Goal: Task Accomplishment & Management: Use online tool/utility

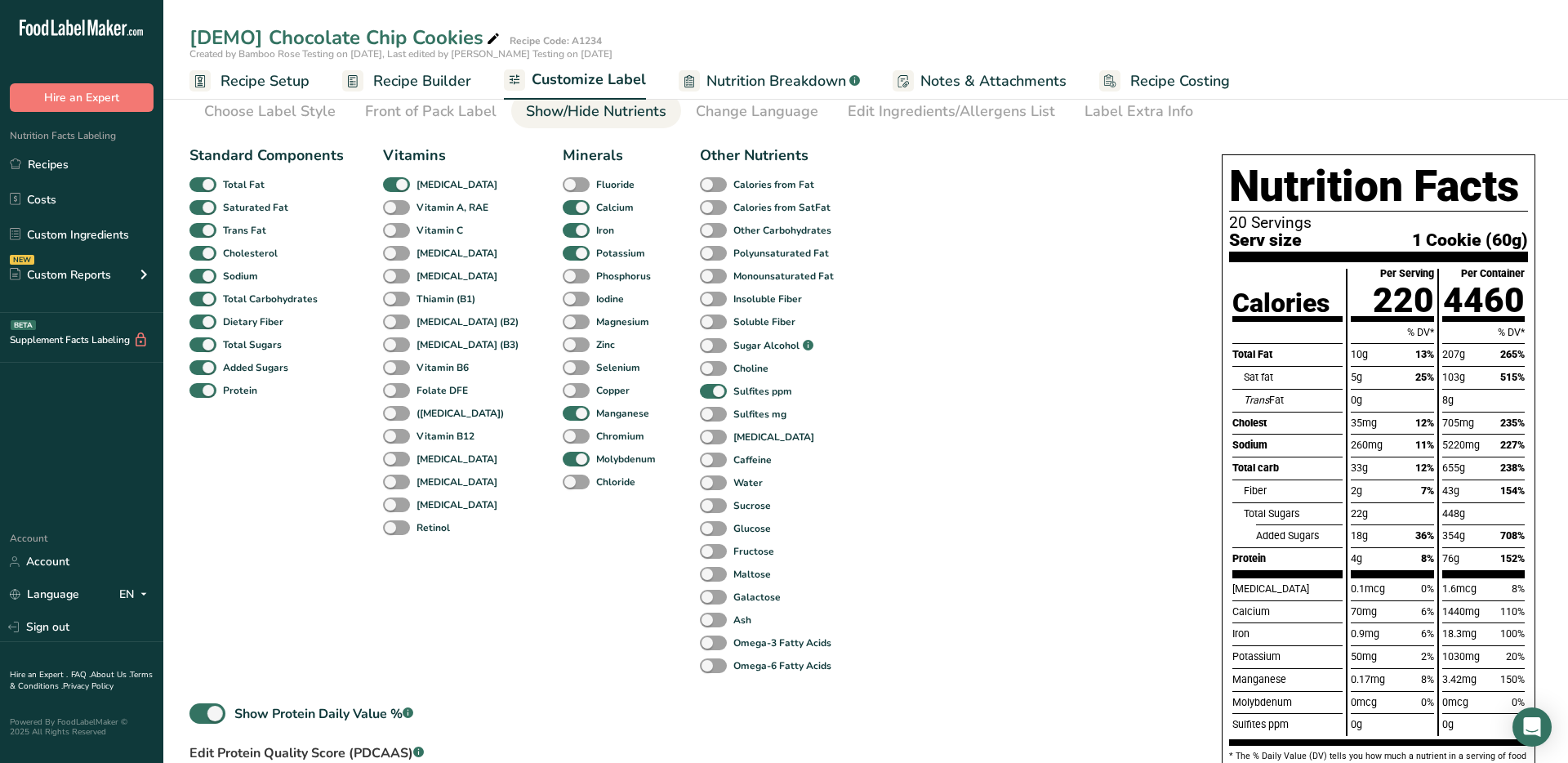
click at [401, 87] on span "Recipe Builder" at bounding box center [422, 81] width 98 height 22
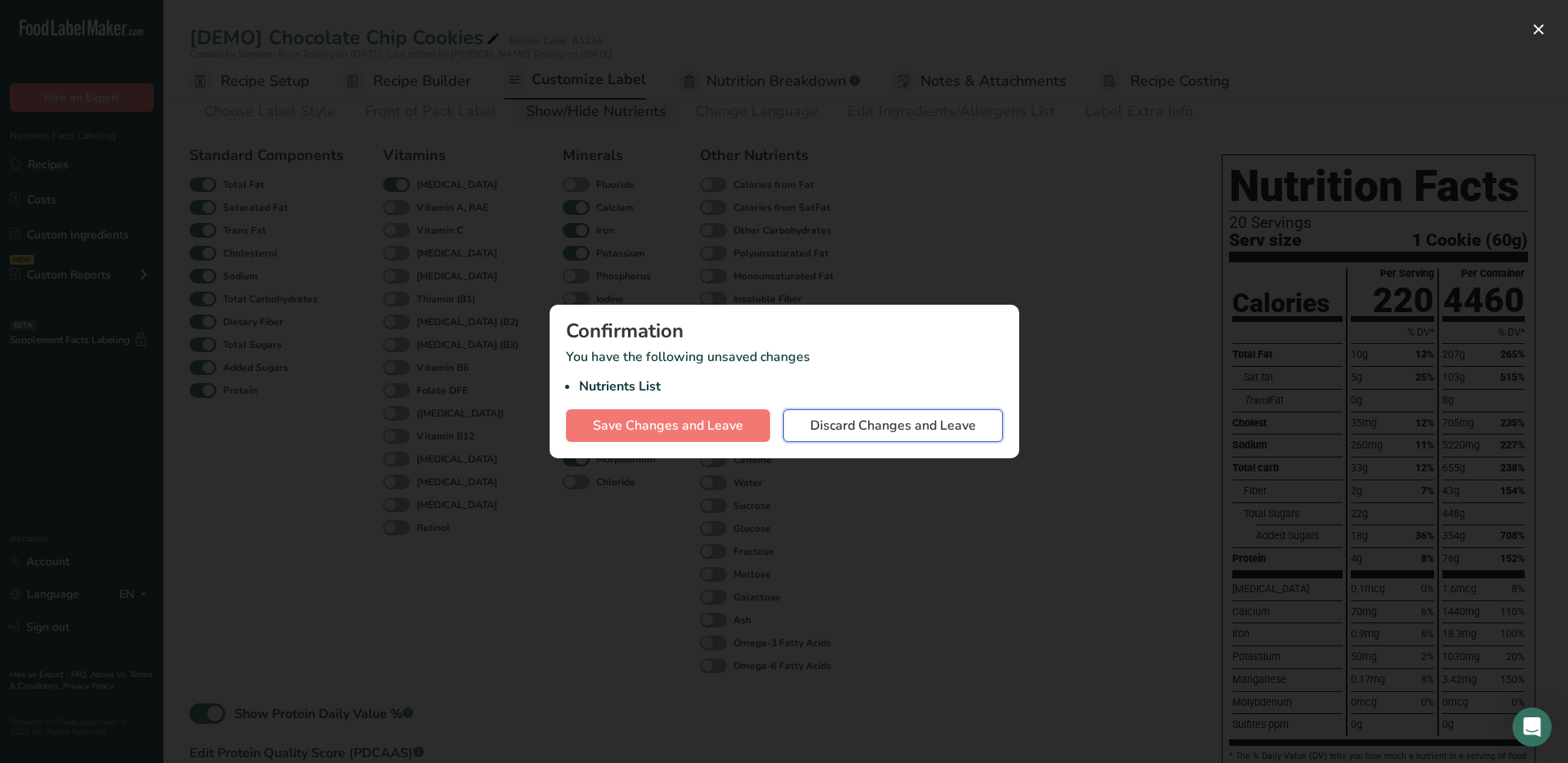
click at [829, 433] on span "Discard Changes and Leave" at bounding box center [892, 425] width 166 height 19
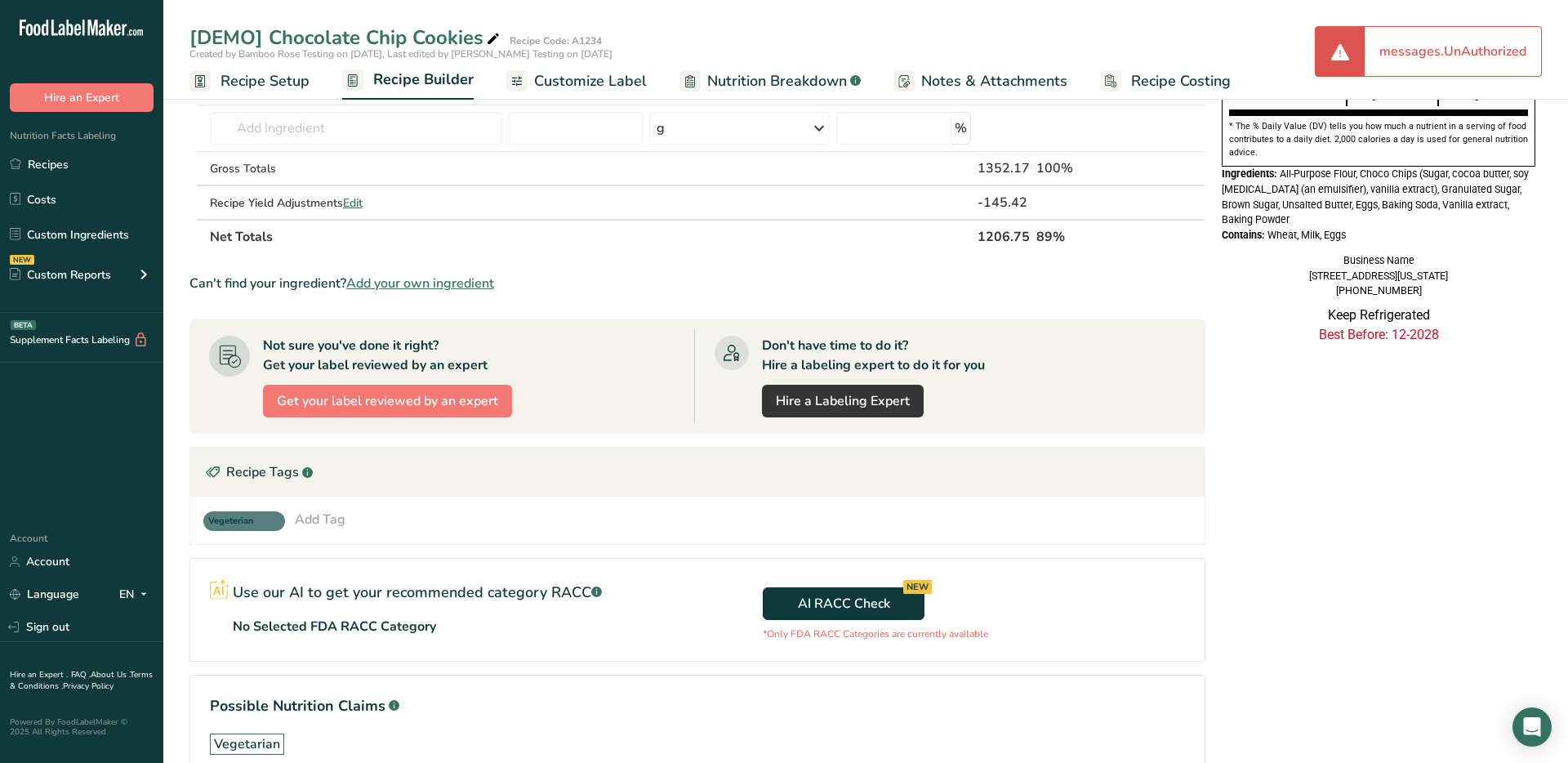
scroll to position [623, 0]
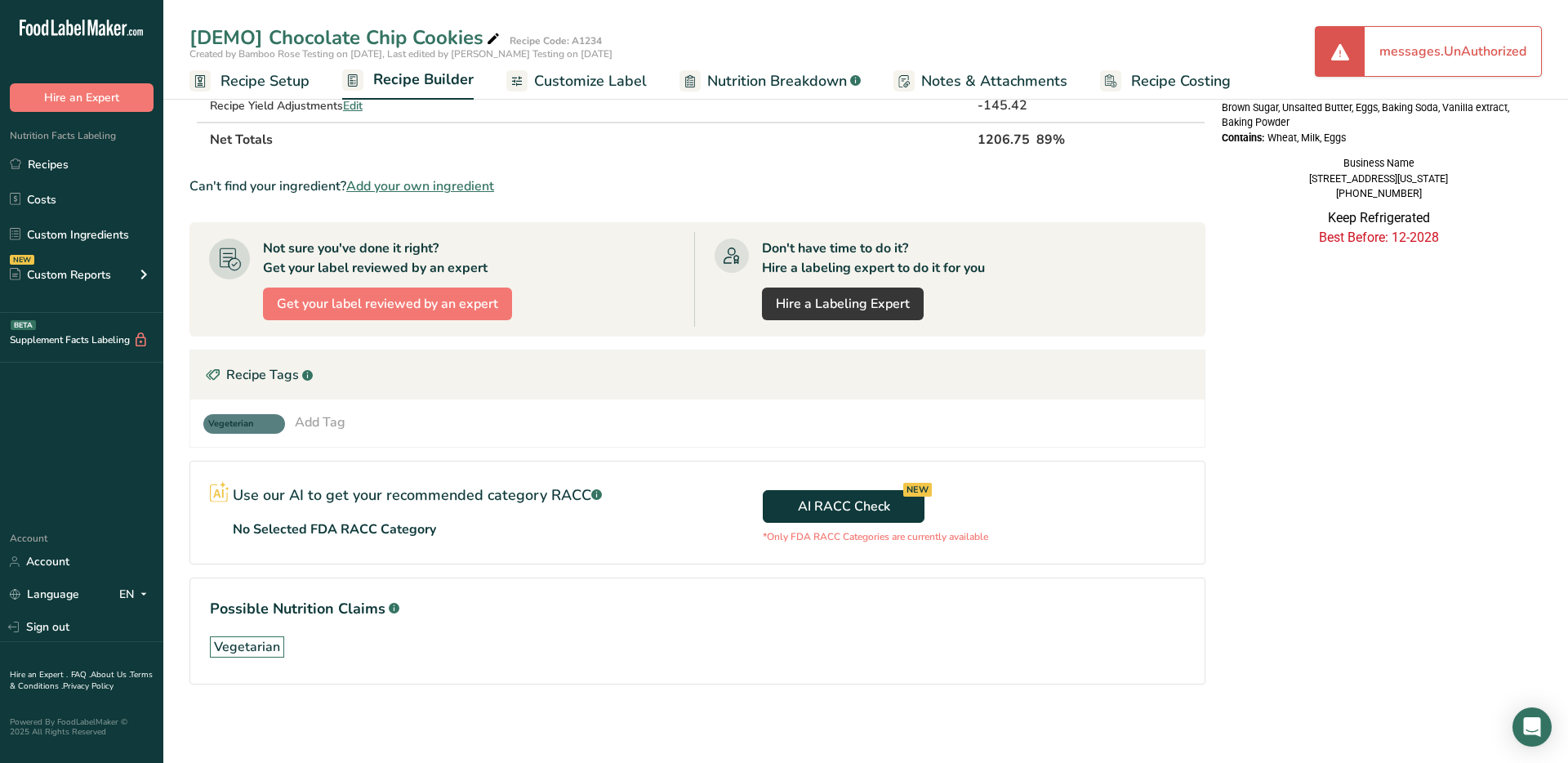
click at [245, 84] on span "Recipe Setup" at bounding box center [265, 81] width 89 height 22
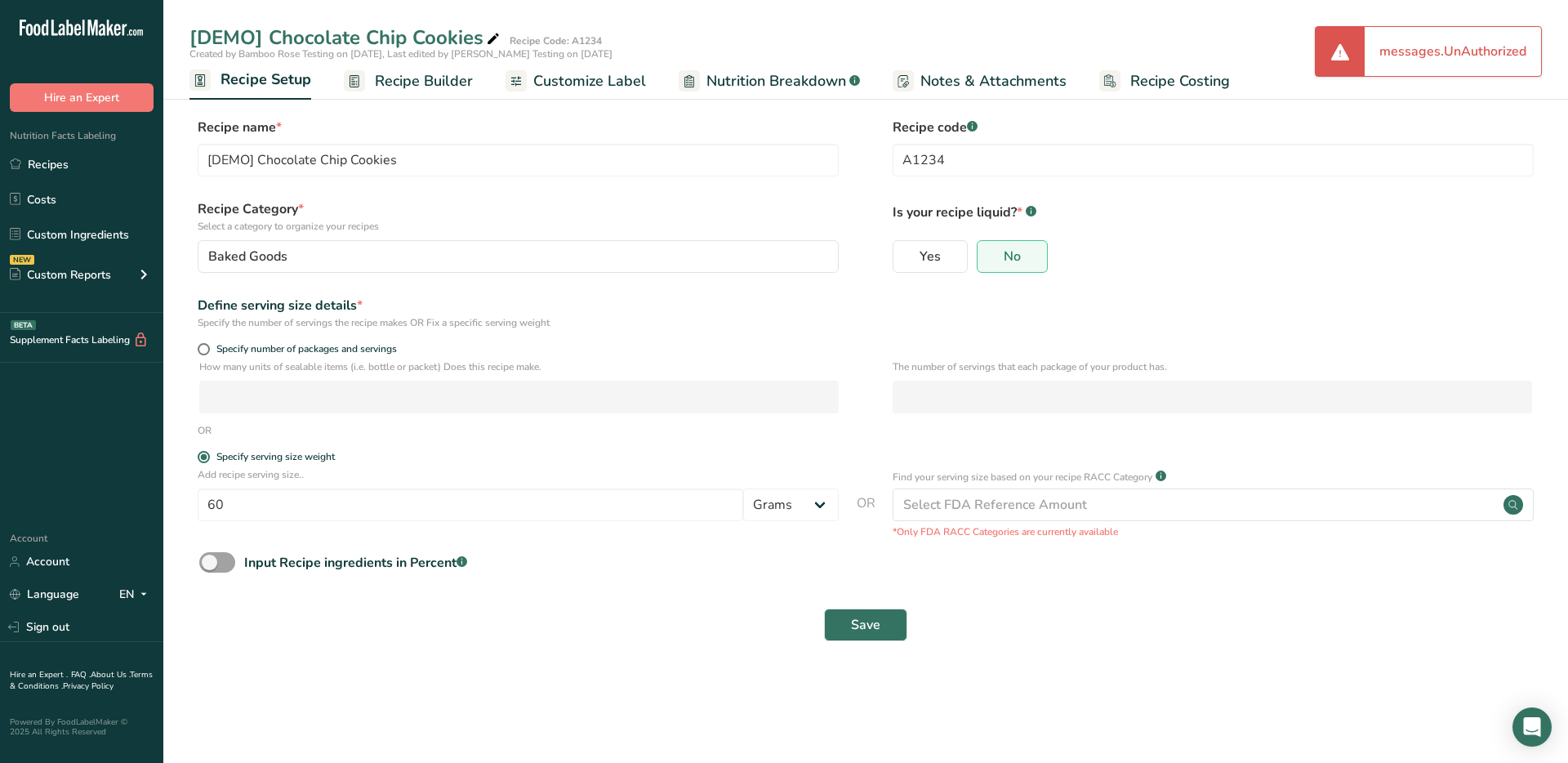
click at [805, 559] on div "Input Recipe ingredients in Percent .a-a{fill:#347362;}.b-a{fill:#fff;}" at bounding box center [865, 569] width 1352 height 34
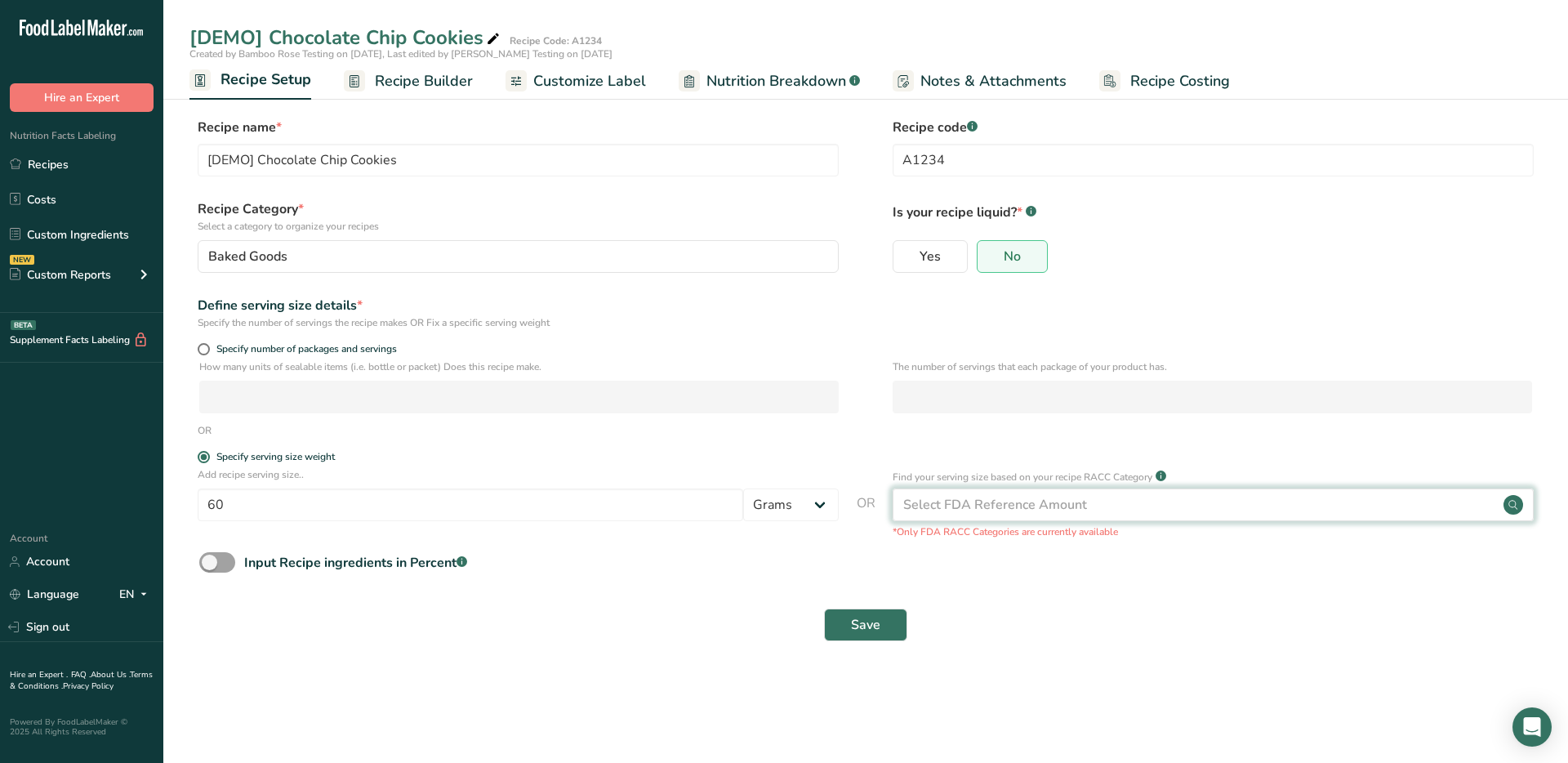
click at [1181, 508] on div "Select FDA Reference Amount" at bounding box center [1212, 505] width 641 height 33
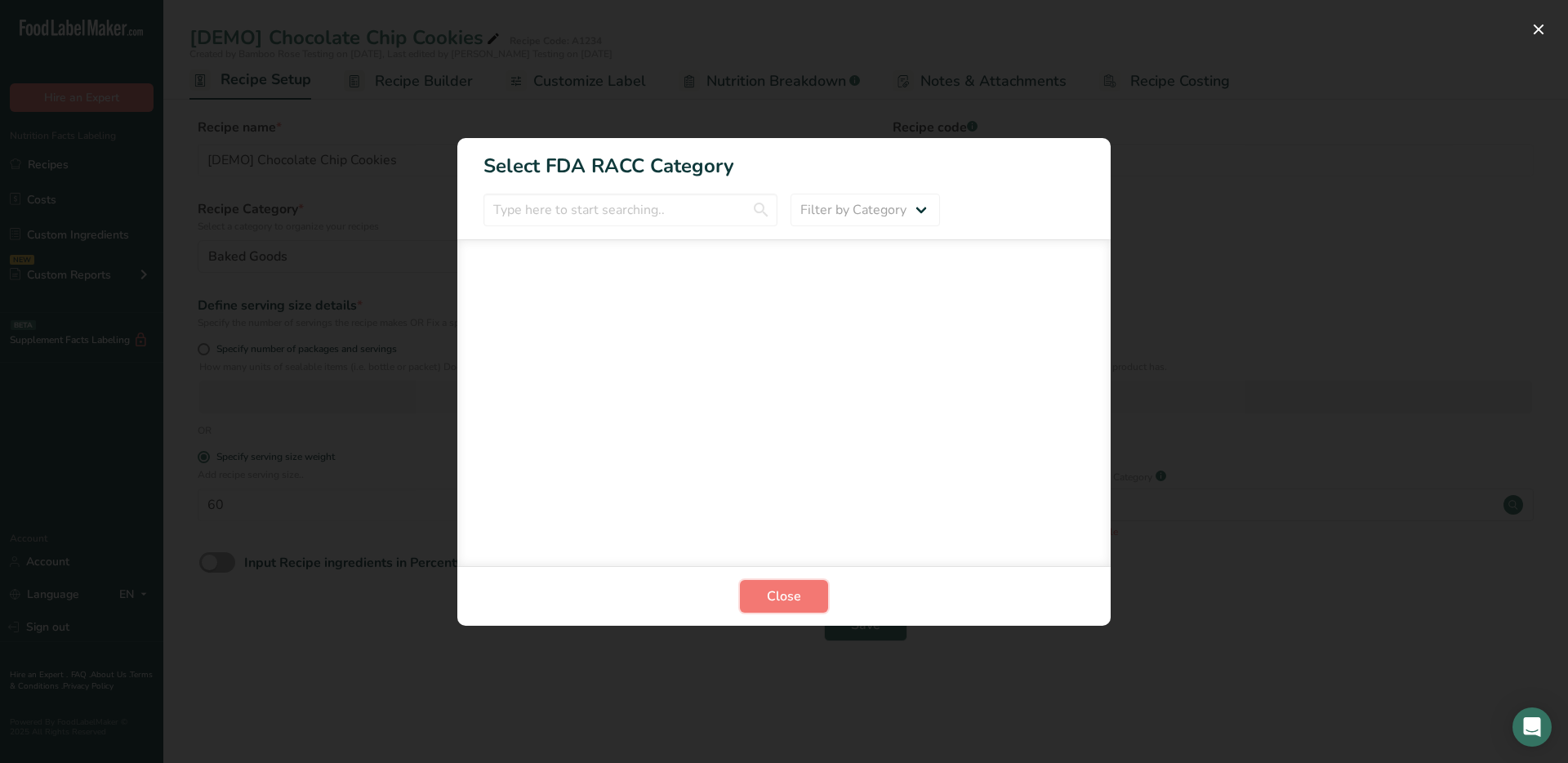
drag, startPoint x: 808, startPoint y: 595, endPoint x: 1101, endPoint y: 599, distance: 293.0
click at [808, 595] on button "Close" at bounding box center [784, 596] width 88 height 33
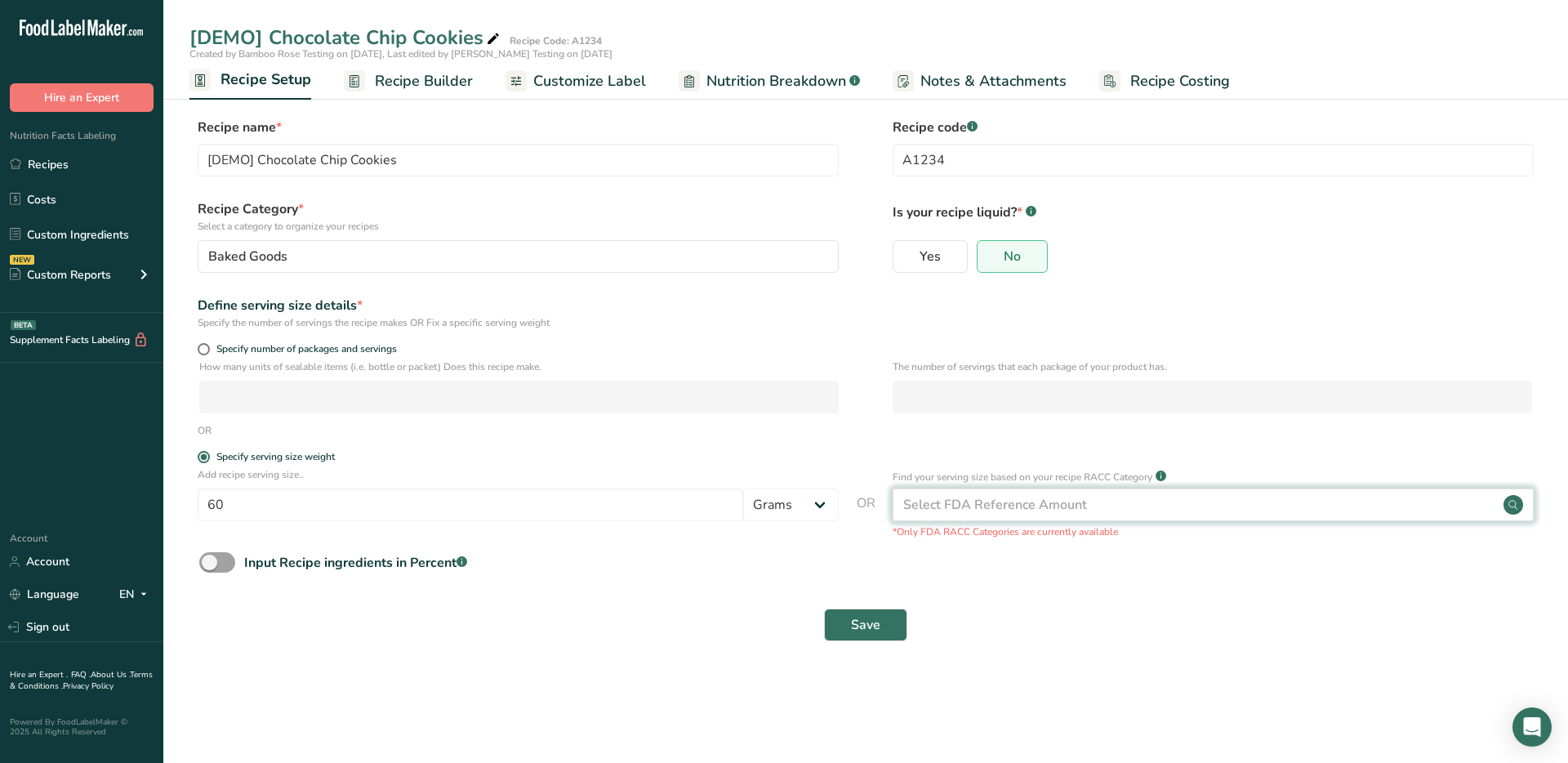
click at [1506, 502] on circle at bounding box center [1512, 504] width 19 height 19
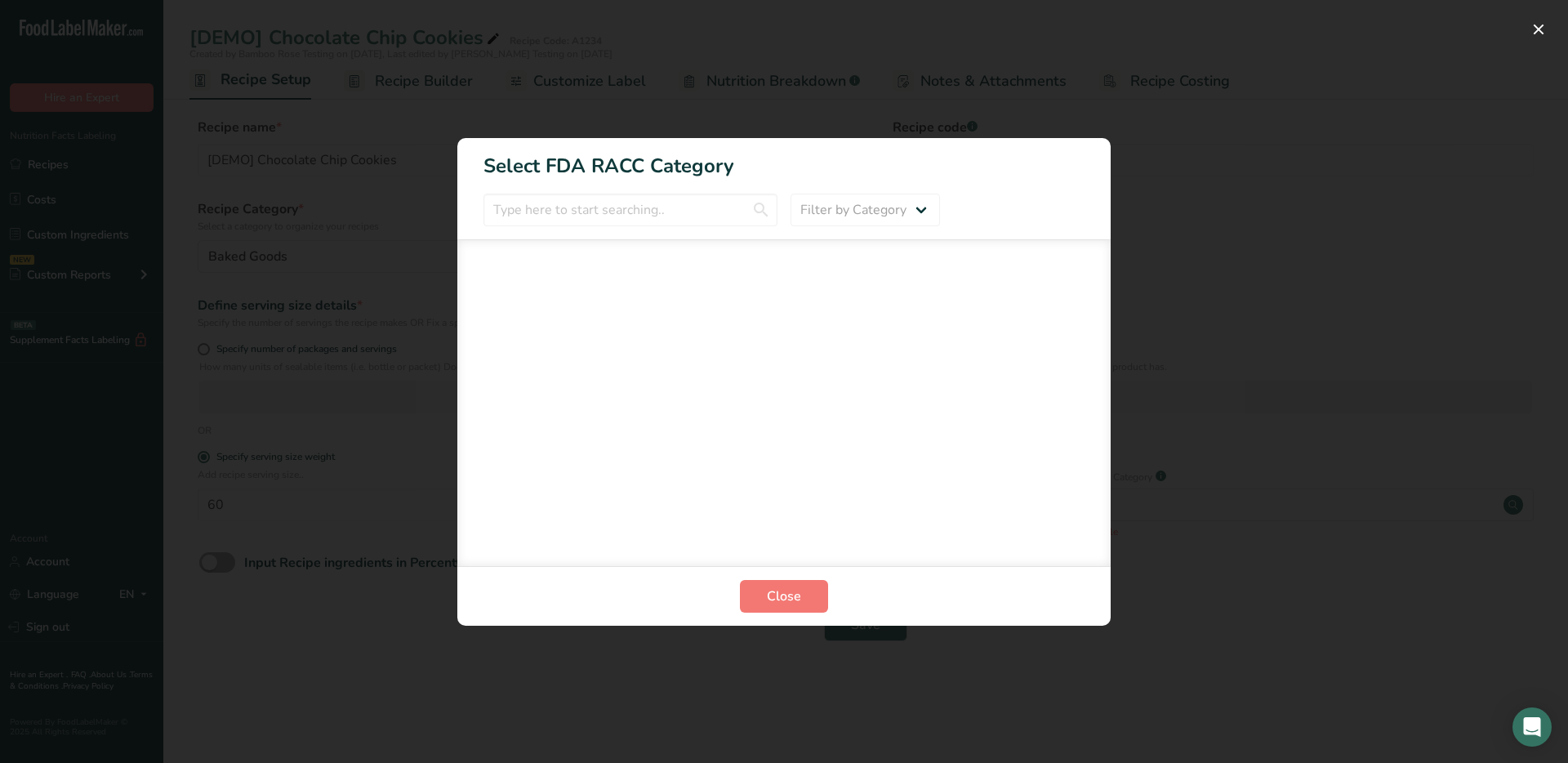
click at [1098, 109] on div "RACC Category Selection Modal" at bounding box center [784, 381] width 1568 height 763
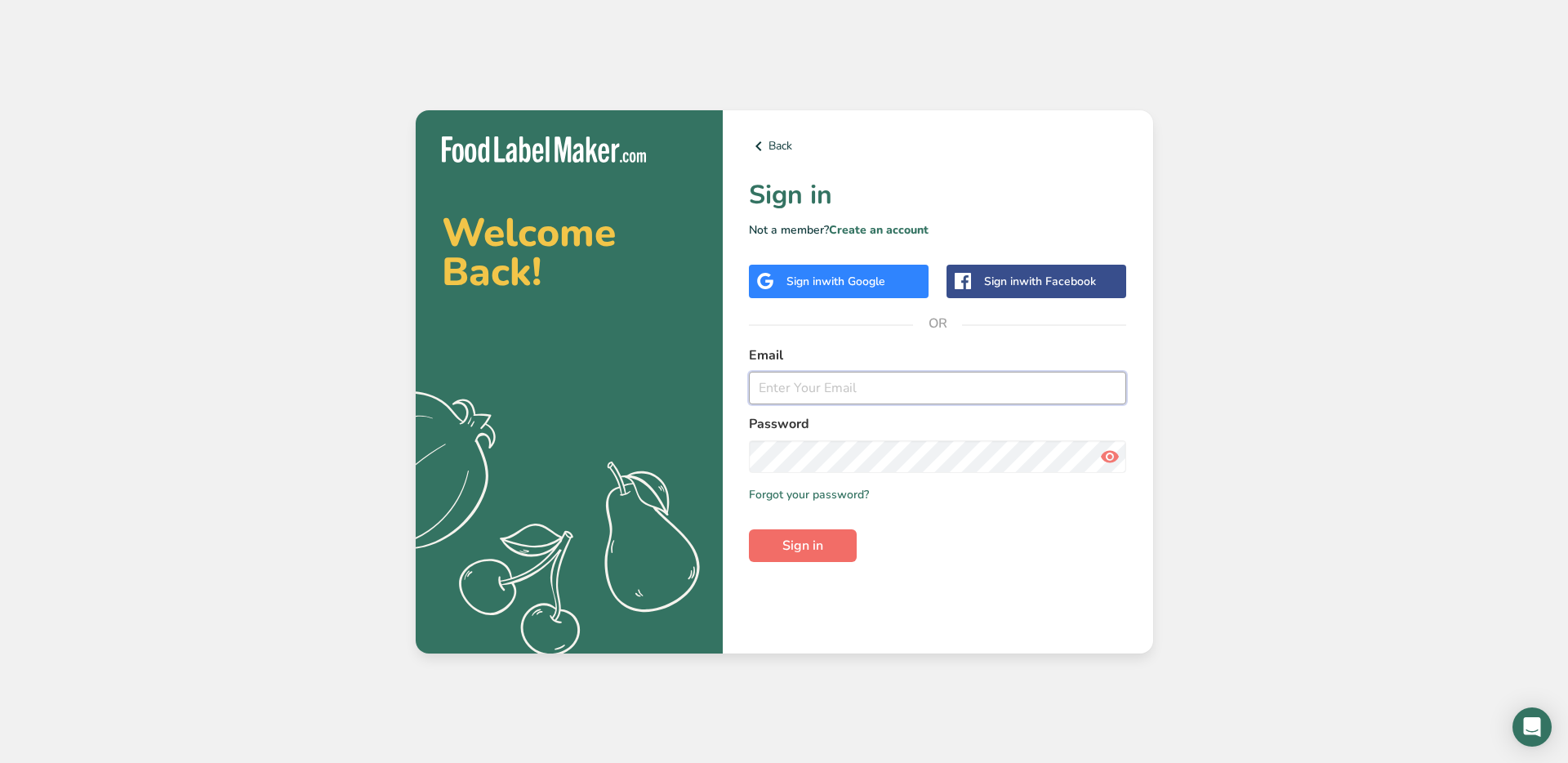
type input "[EMAIL_ADDRESS][DOMAIN_NAME]"
click at [839, 551] on button "Sign in" at bounding box center [803, 545] width 108 height 33
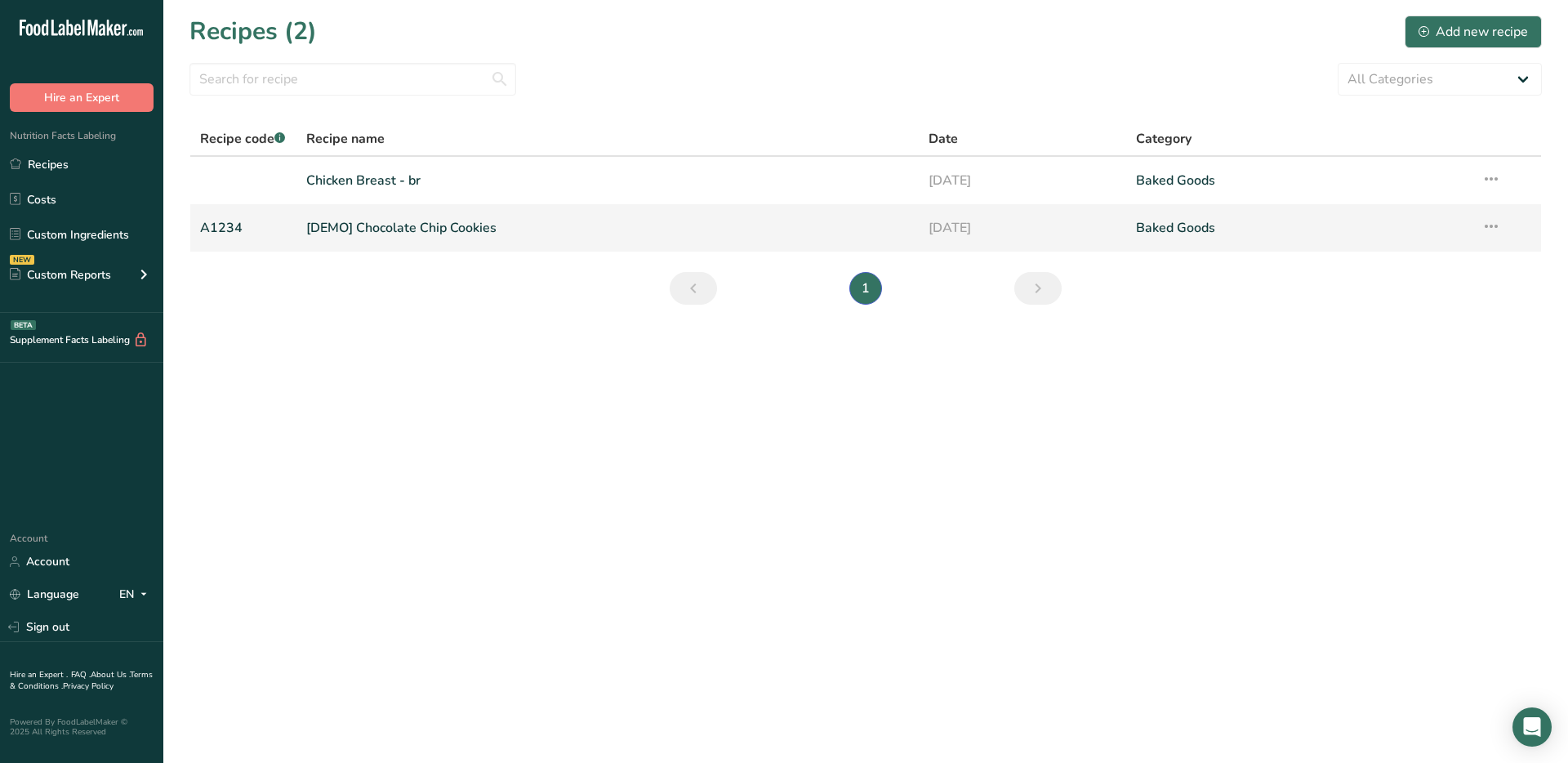
click at [415, 229] on link "[DEMO] Chocolate Chip Cookies" at bounding box center [607, 228] width 602 height 35
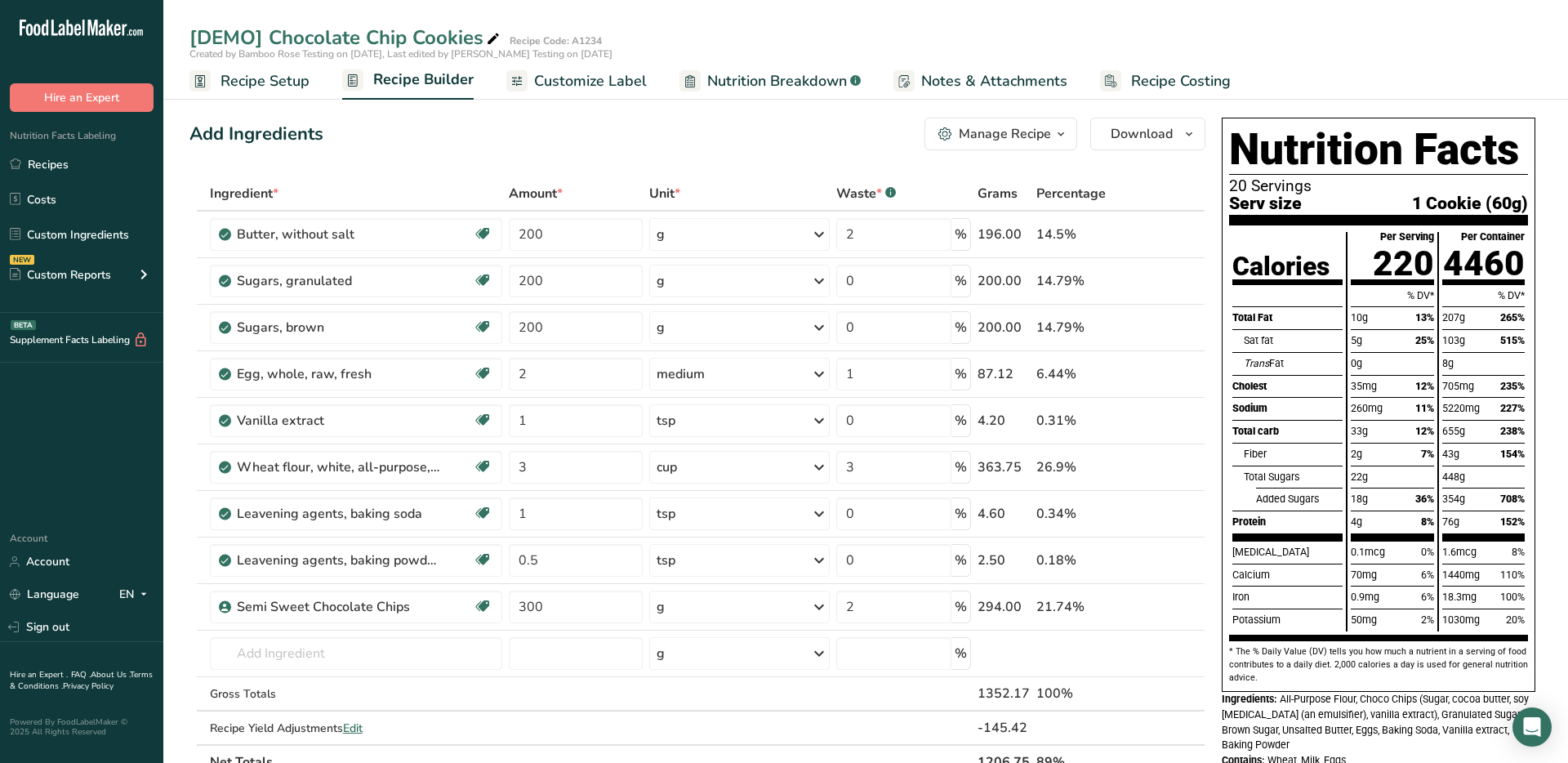
click at [266, 80] on span "Recipe Setup" at bounding box center [265, 81] width 89 height 22
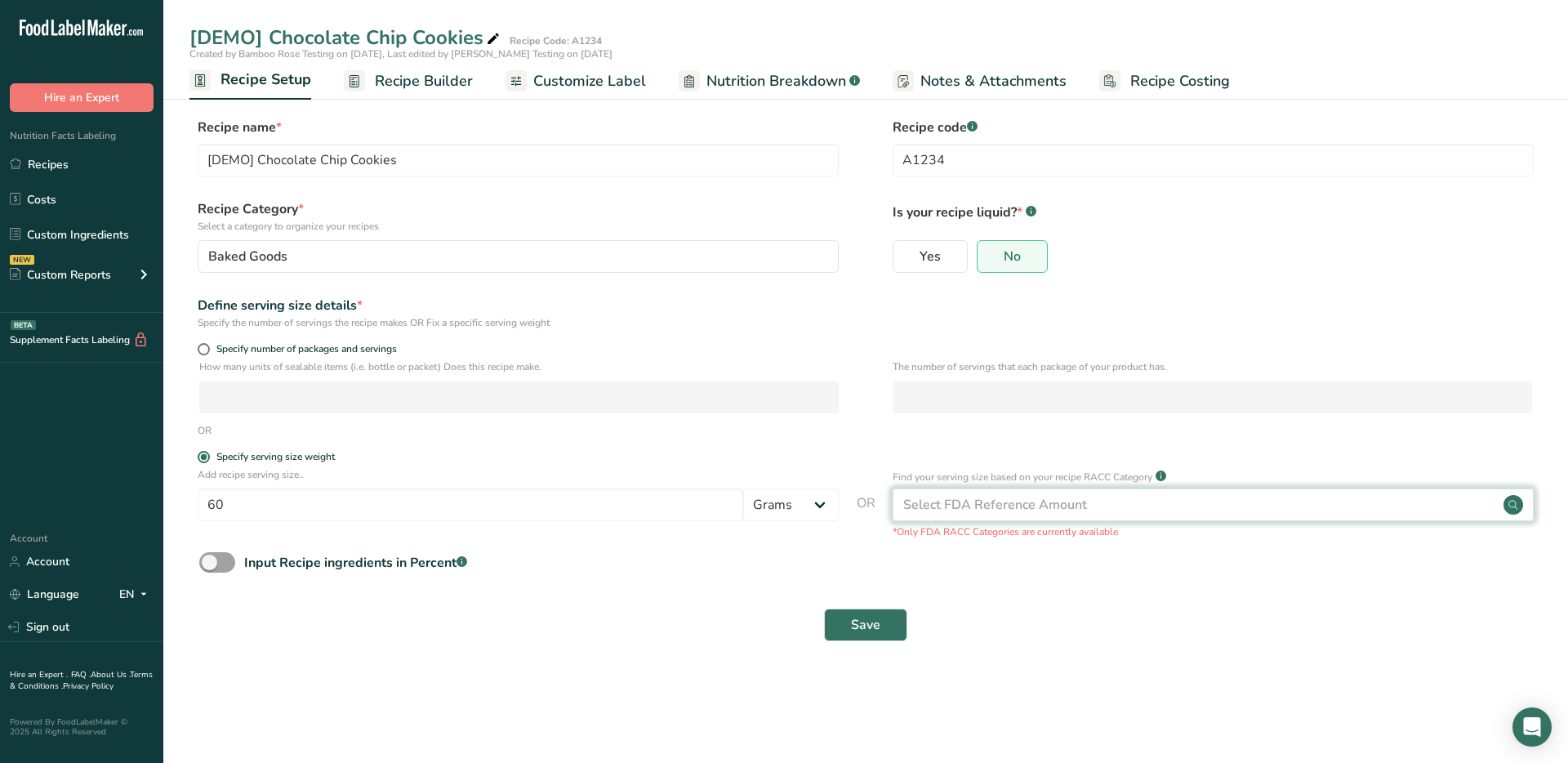
click at [1521, 499] on icon at bounding box center [1512, 504] width 19 height 19
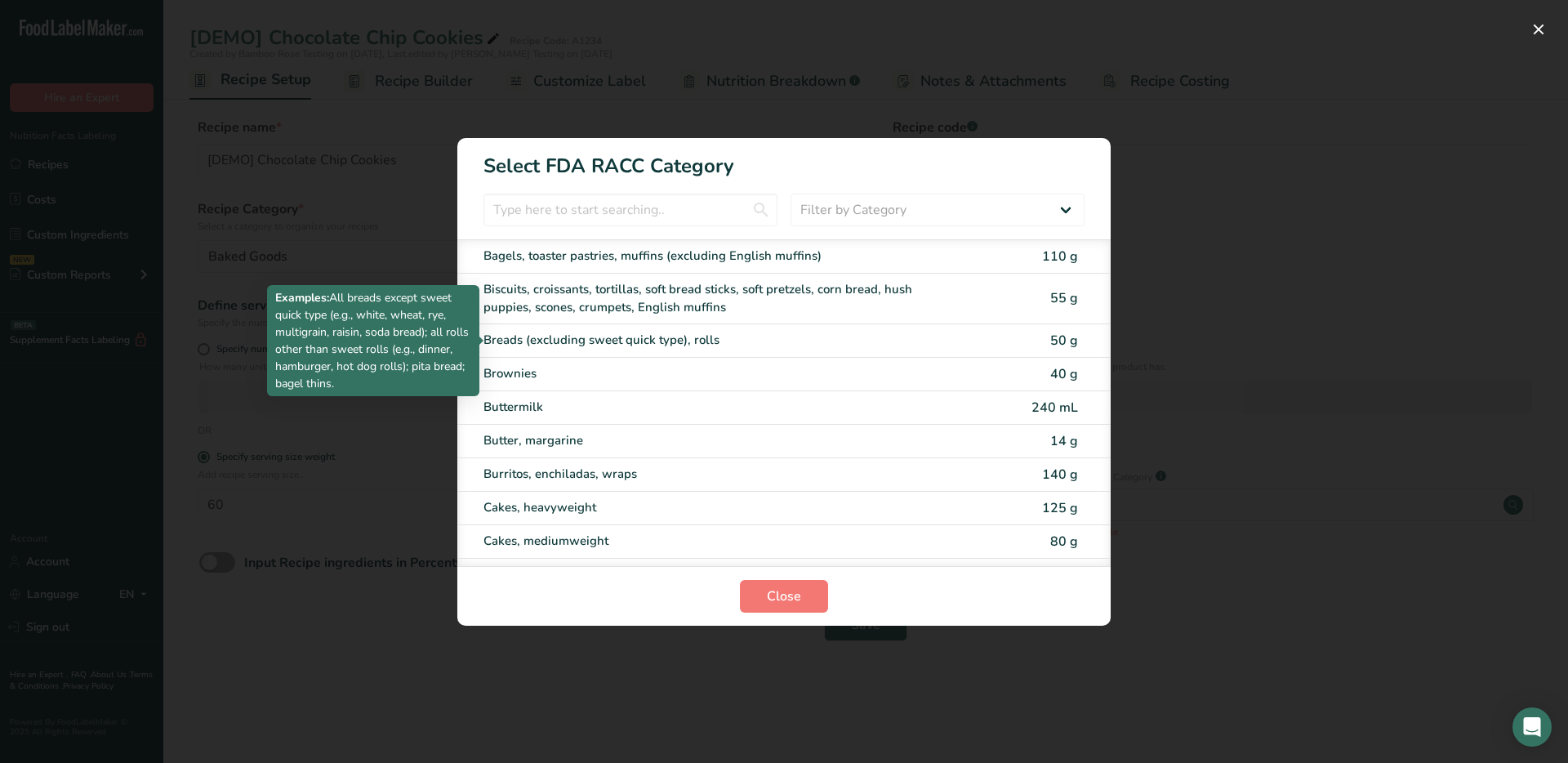
click at [899, 332] on div "Breads (excluding sweet quick type), rolls" at bounding box center [715, 341] width 464 height 19
type input "50"
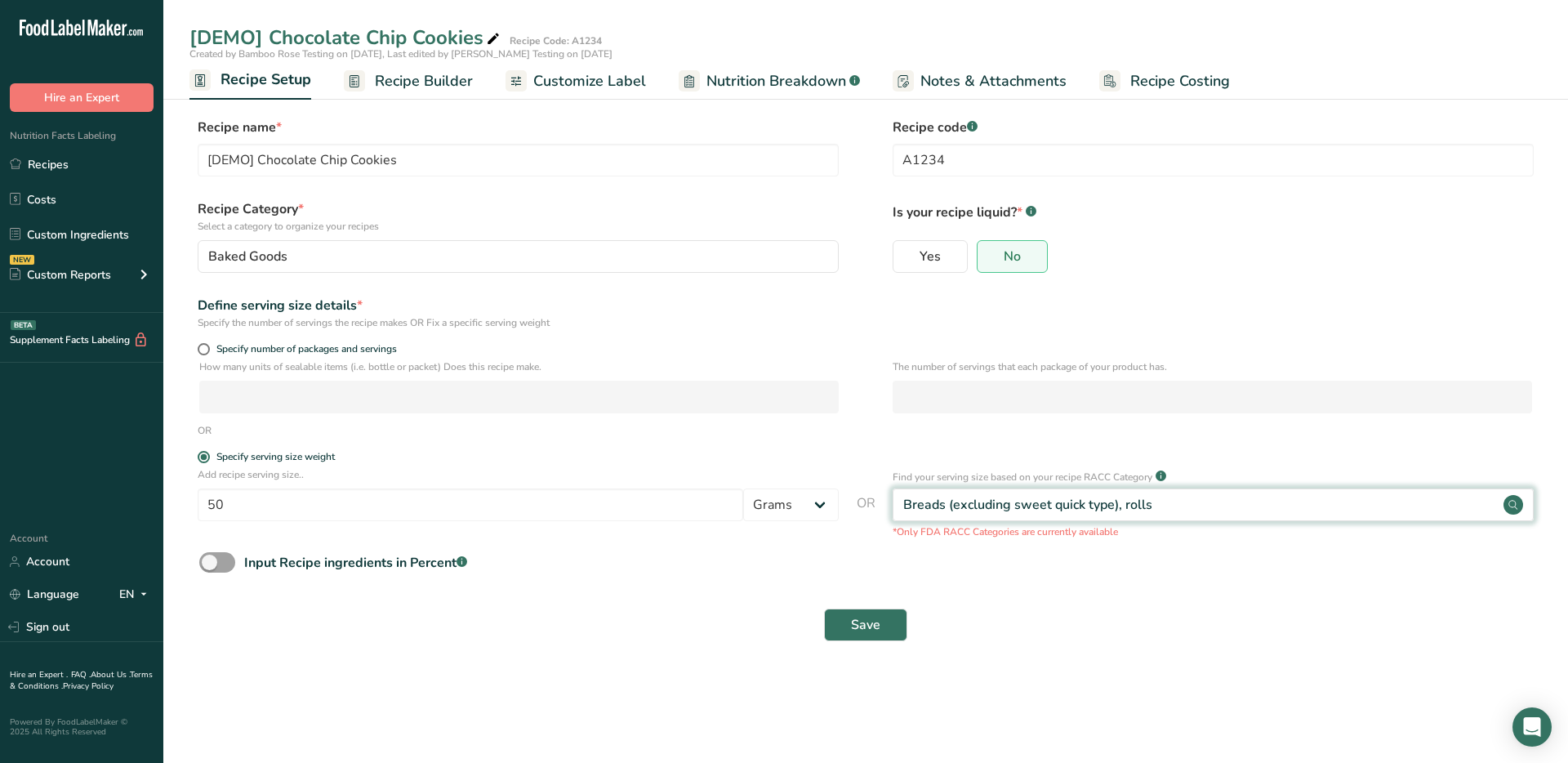
click at [1508, 498] on circle at bounding box center [1512, 504] width 19 height 19
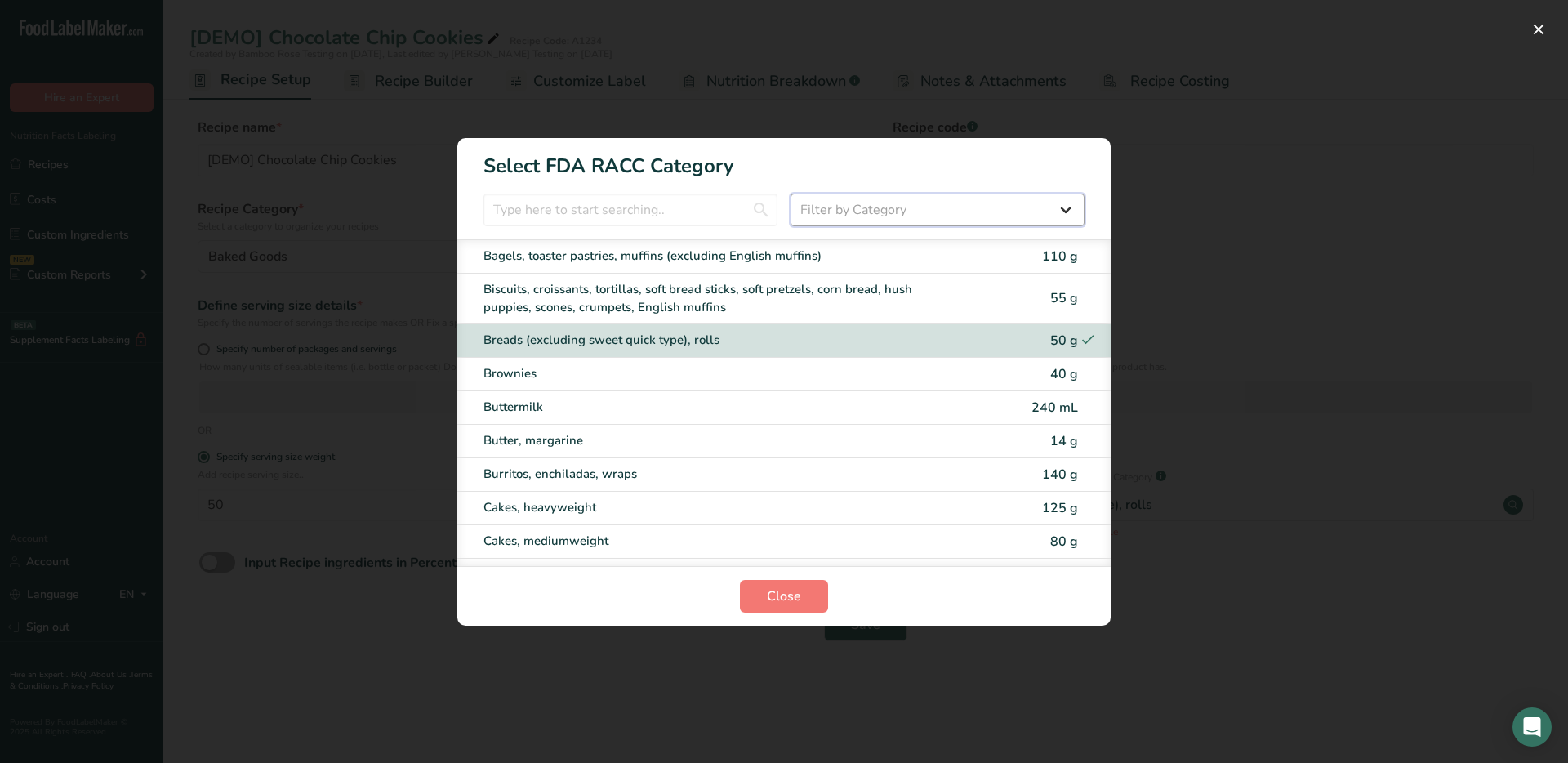
click at [1065, 202] on select "Filter by Category All Bakery products [GEOGRAPHIC_DATA] Cereals and other grai…" at bounding box center [937, 210] width 294 height 33
click at [1229, 196] on div "RACC Category Selection Modal" at bounding box center [784, 381] width 1568 height 763
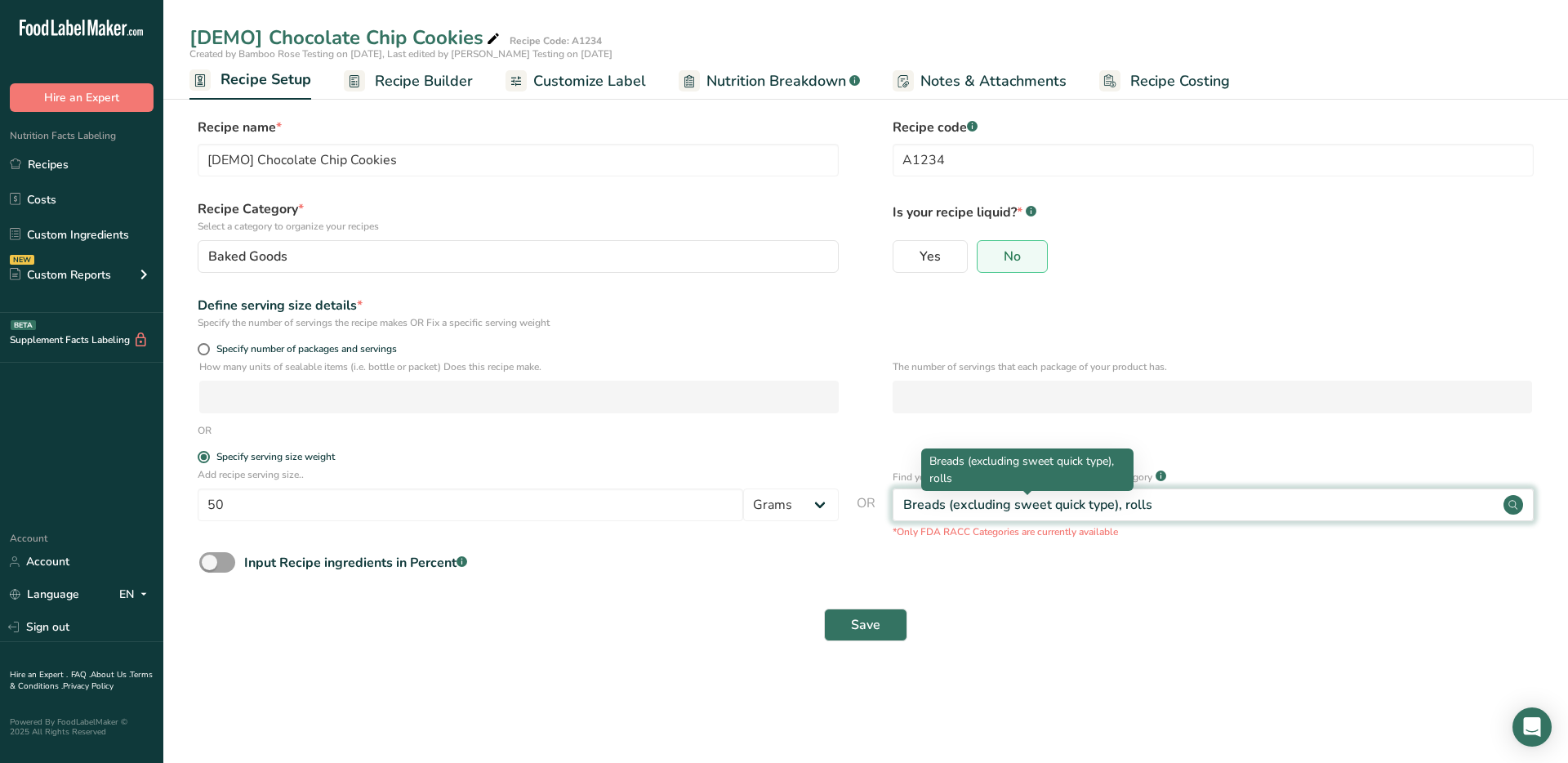
click at [1153, 501] on div "Breads (excluding sweet quick type), rolls" at bounding box center [1212, 505] width 641 height 33
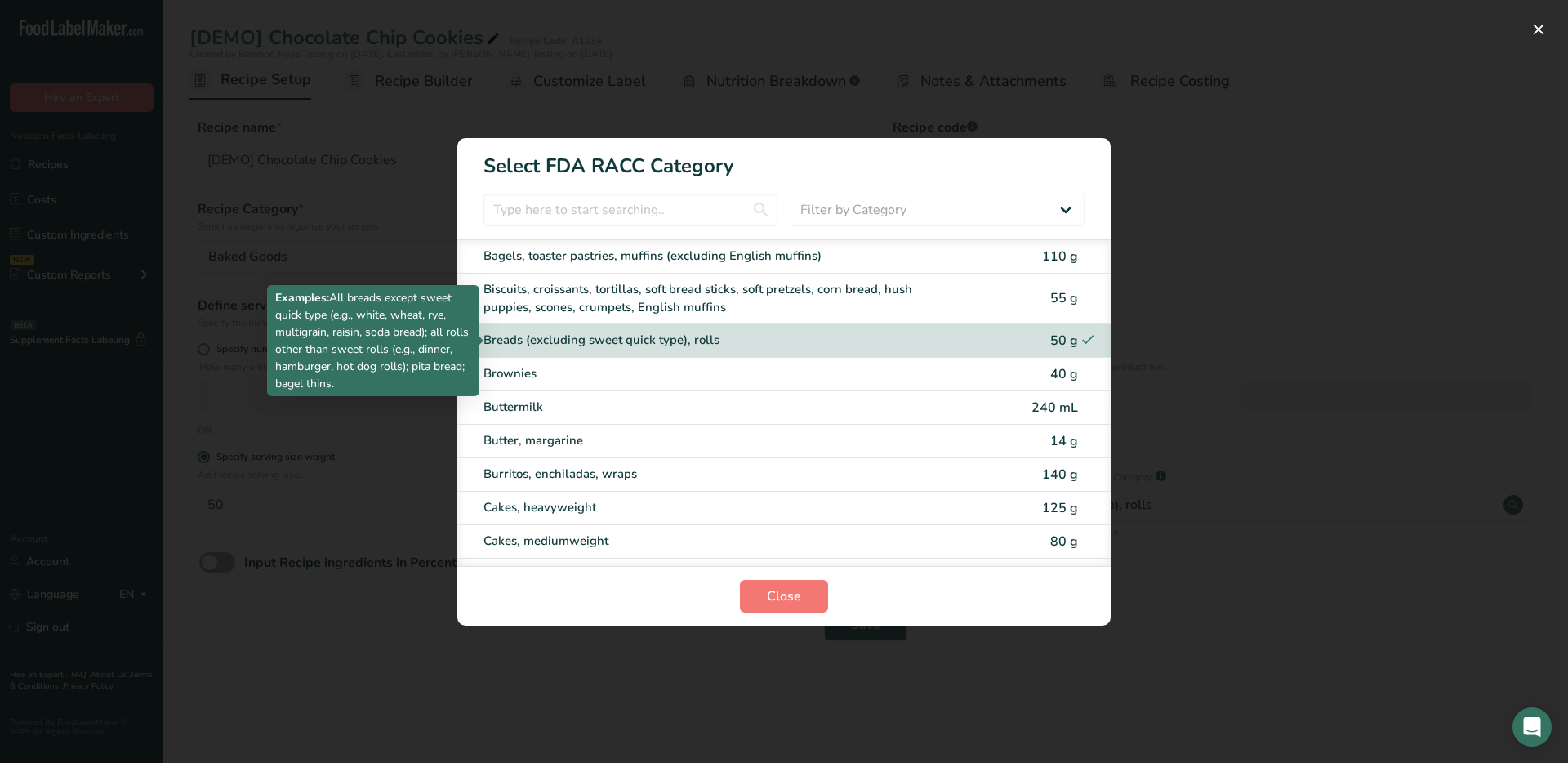
click at [895, 335] on div "Breads (excluding sweet quick type), rolls" at bounding box center [715, 341] width 464 height 19
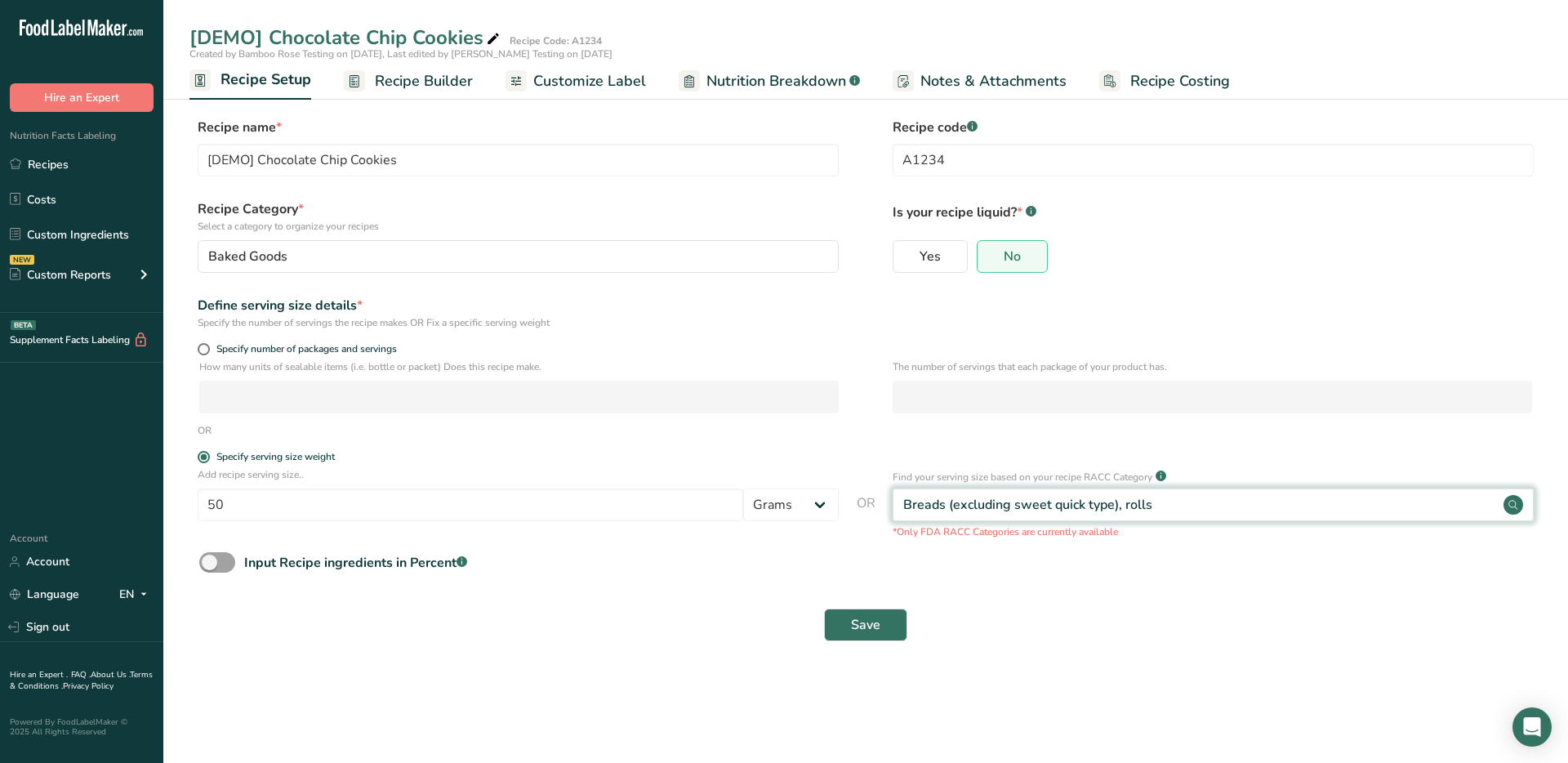
click at [1506, 508] on circle at bounding box center [1512, 504] width 19 height 19
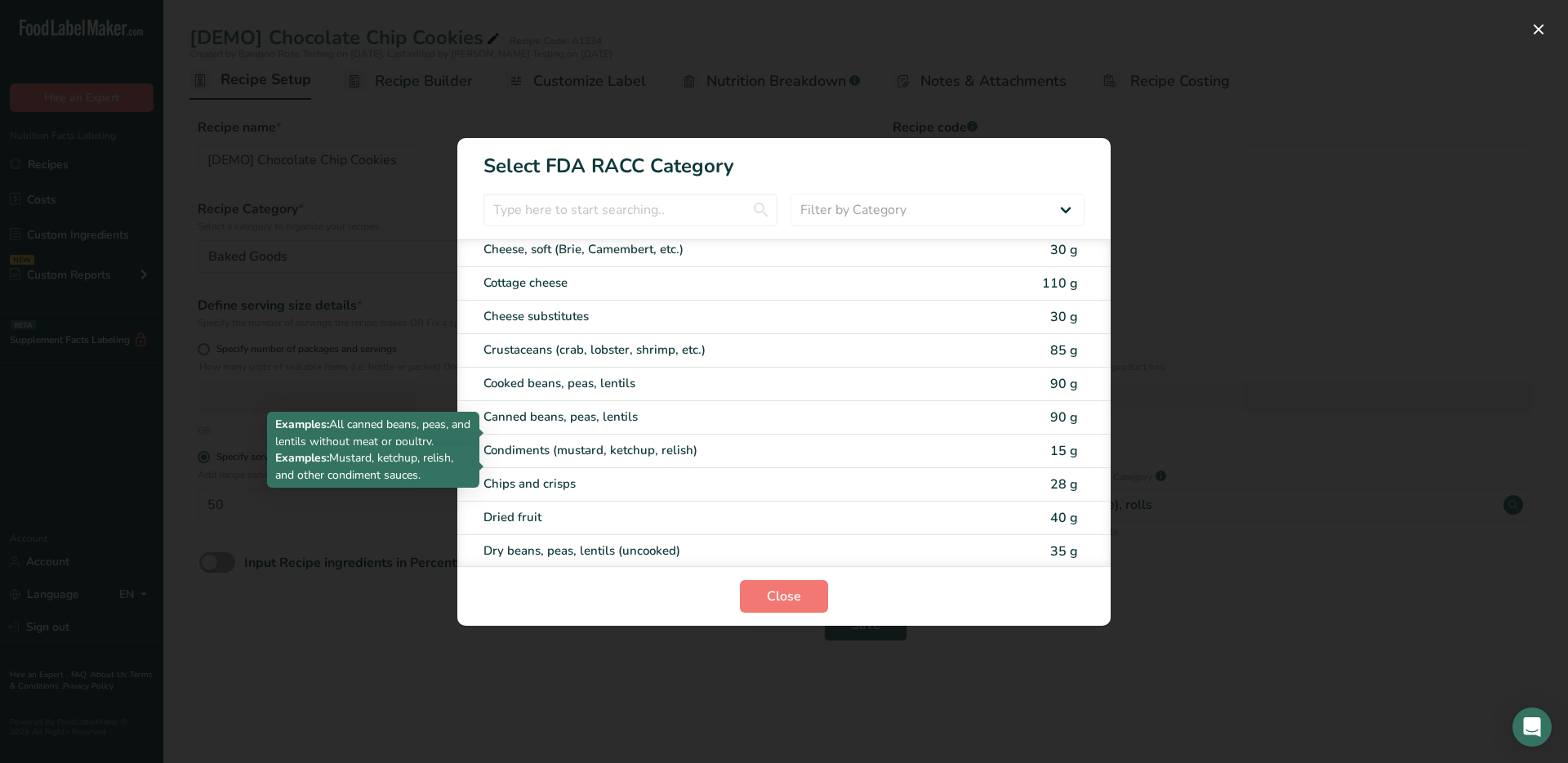
scroll to position [925, 0]
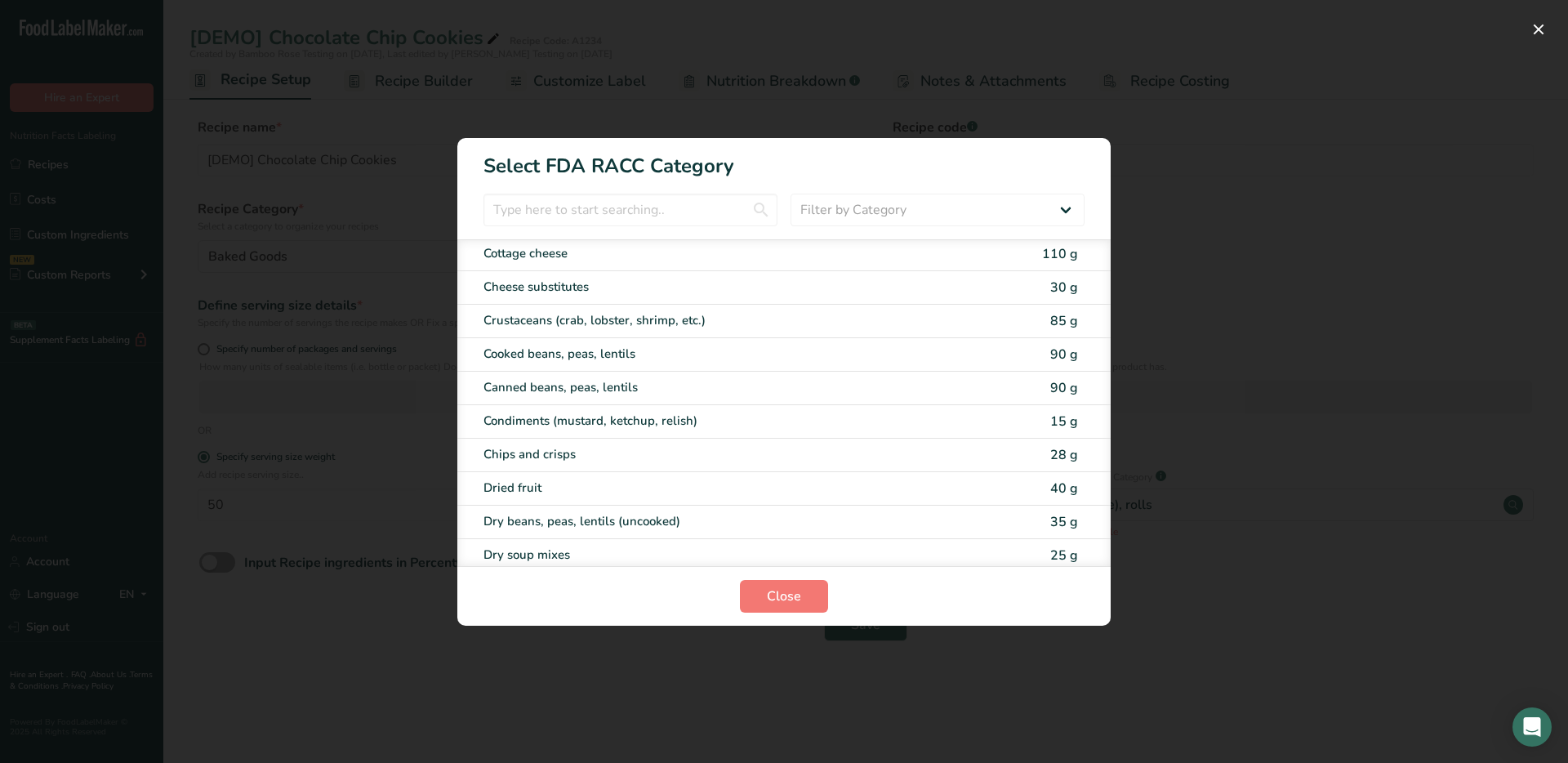
click at [1188, 220] on div "RACC Category Selection Modal" at bounding box center [784, 381] width 1568 height 763
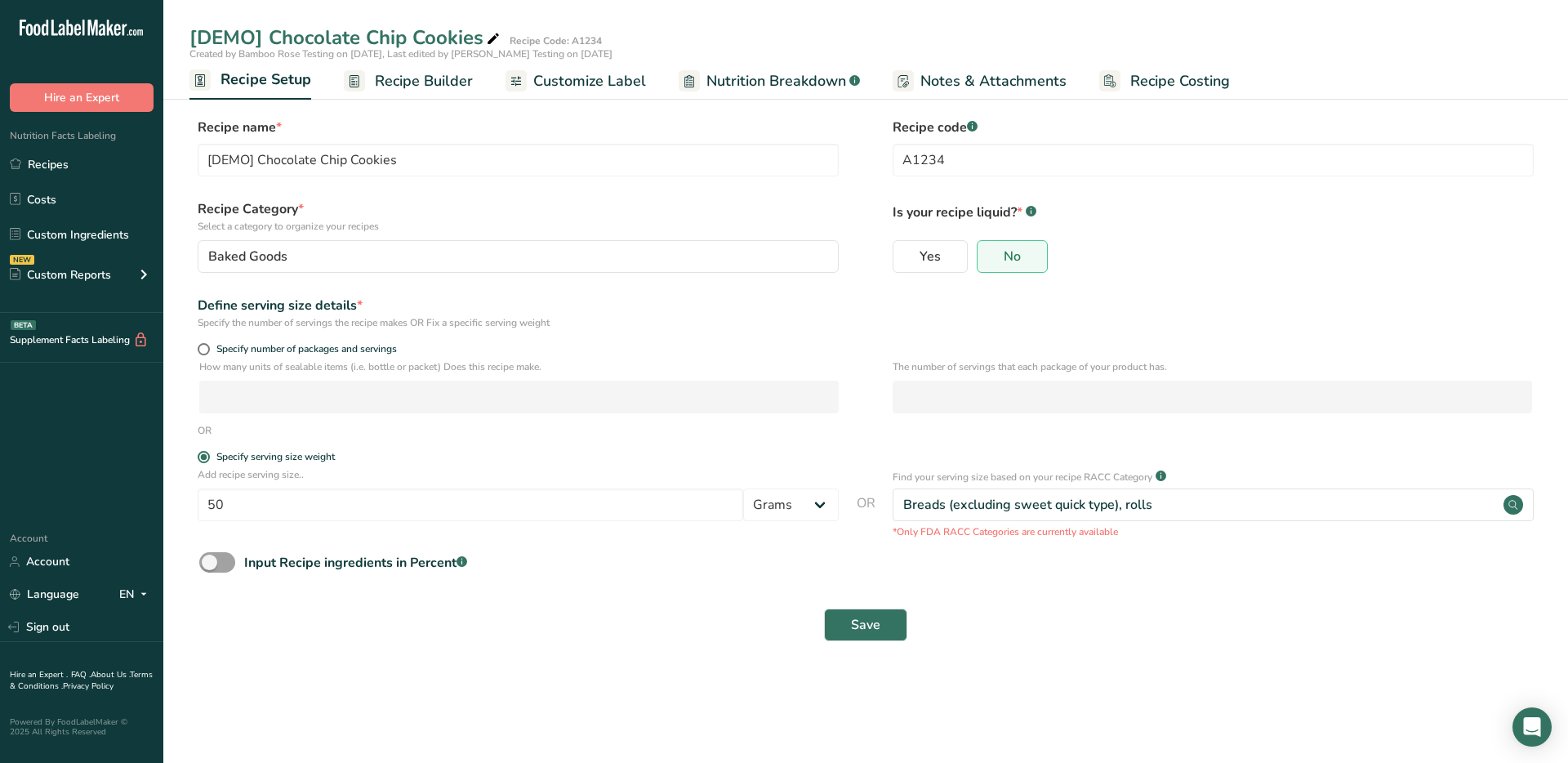
click at [401, 93] on link "Recipe Builder" at bounding box center [408, 82] width 129 height 37
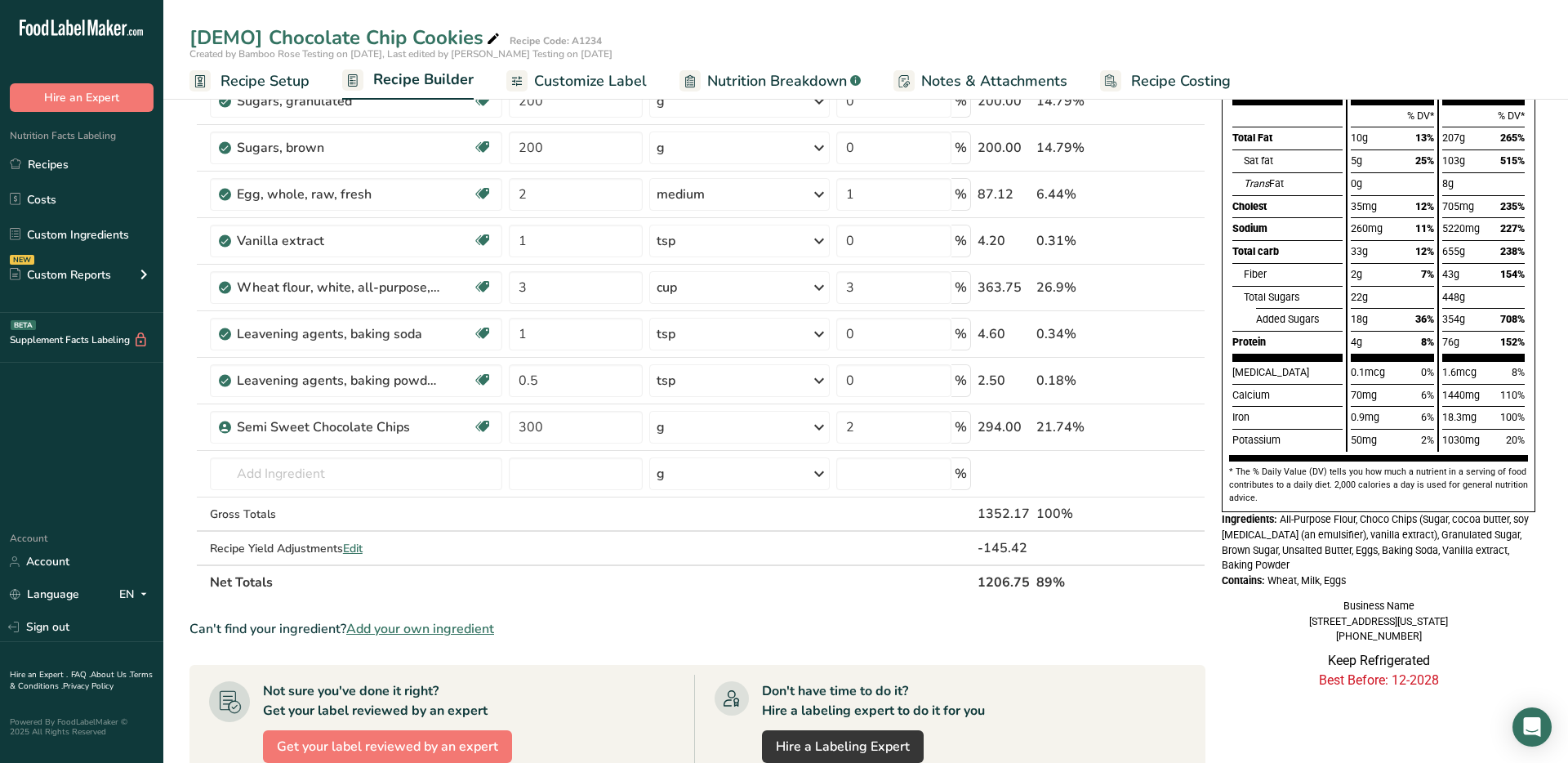
scroll to position [92, 0]
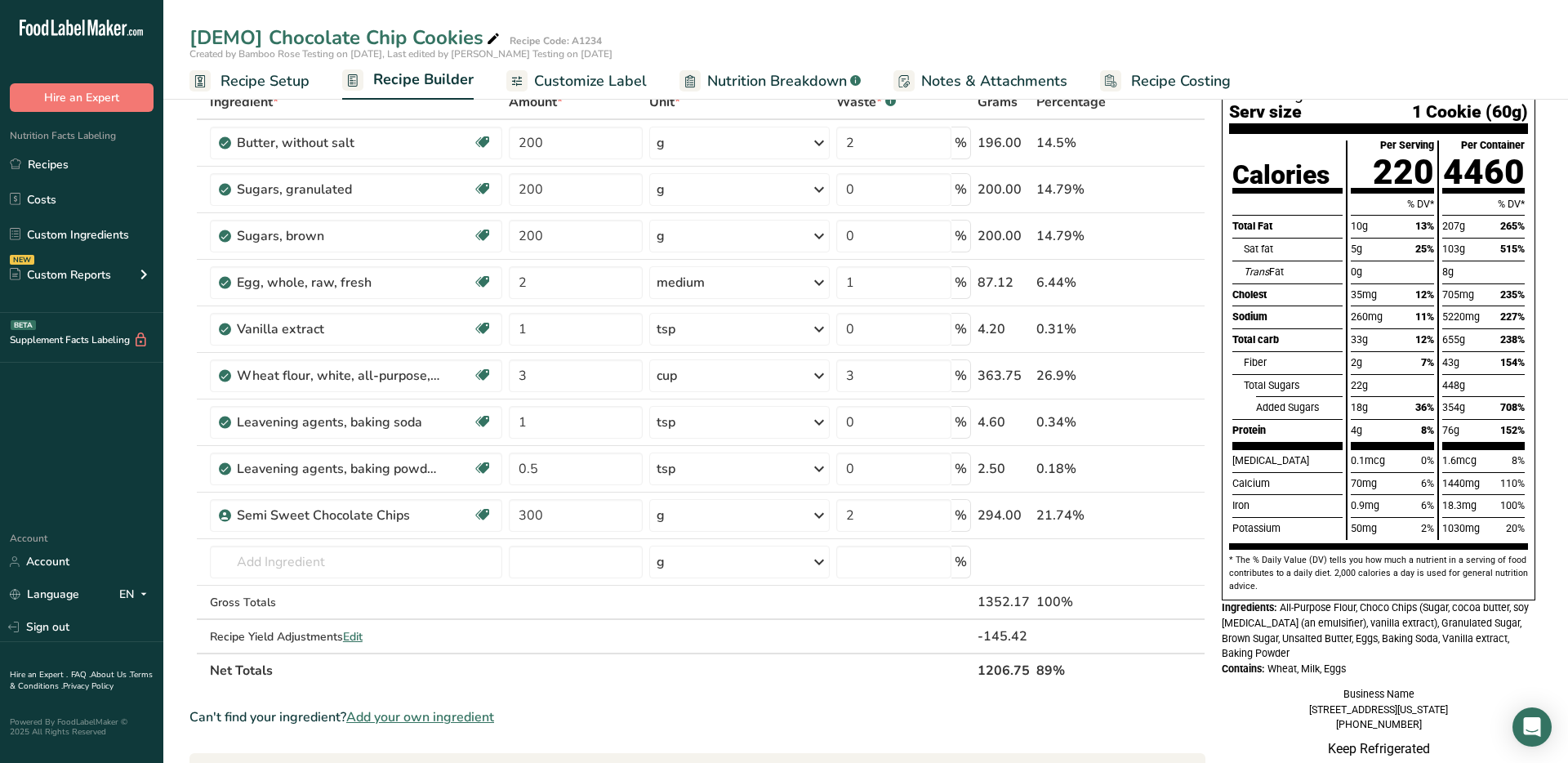
click at [252, 83] on span "Recipe Setup" at bounding box center [265, 81] width 89 height 22
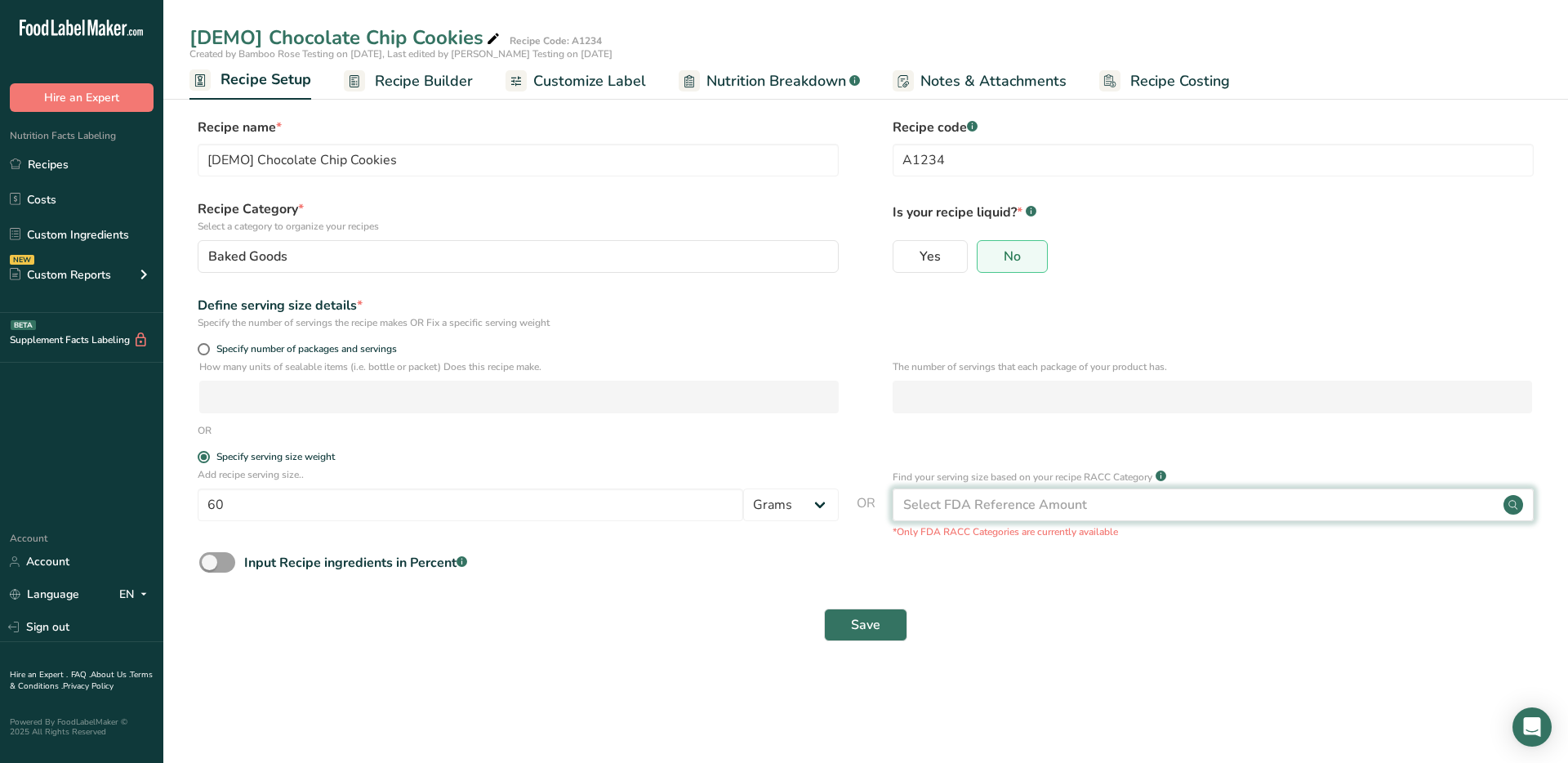
click at [1525, 504] on div "Select FDA Reference Amount" at bounding box center [1212, 505] width 641 height 33
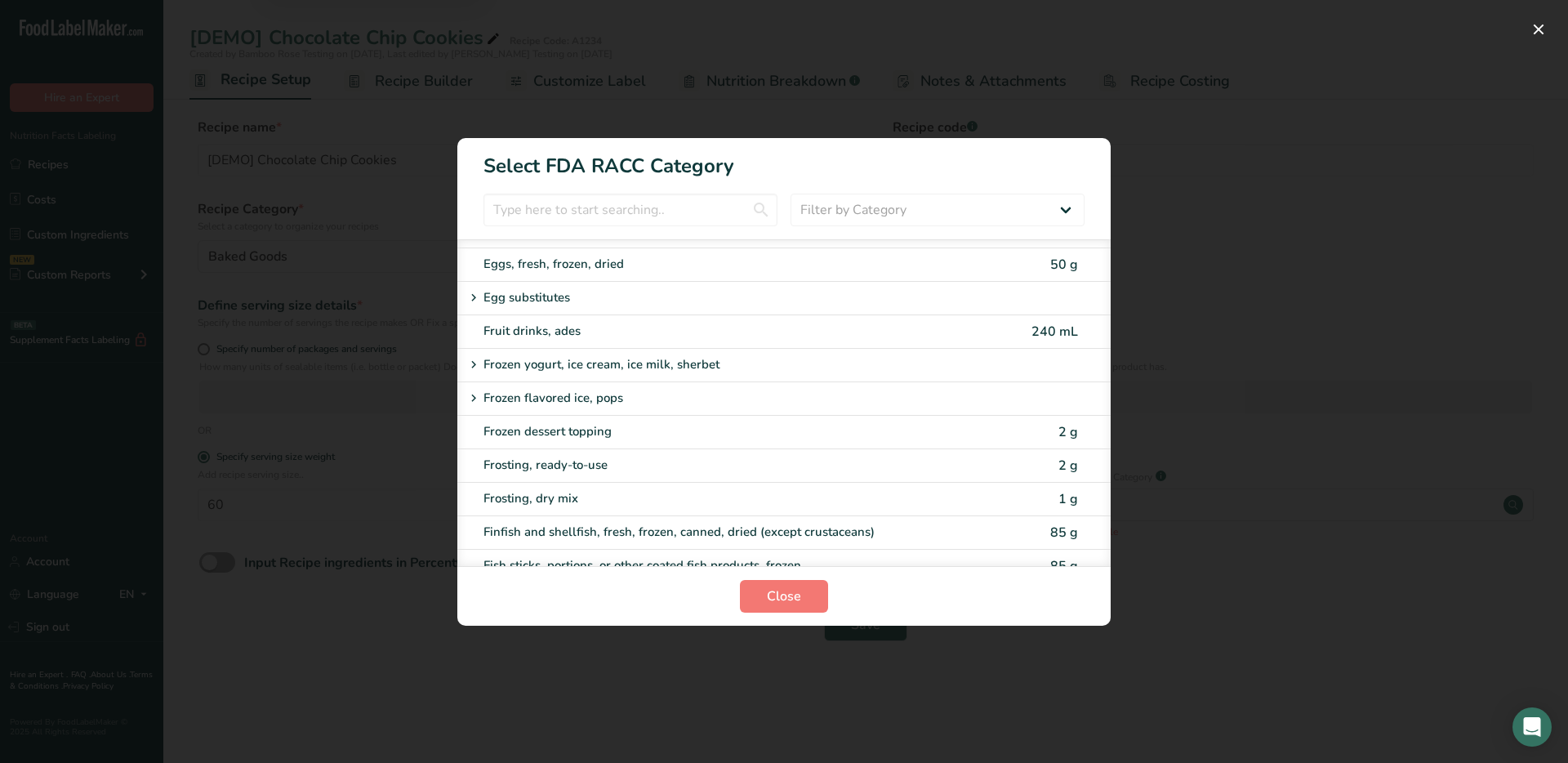
scroll to position [1293, 0]
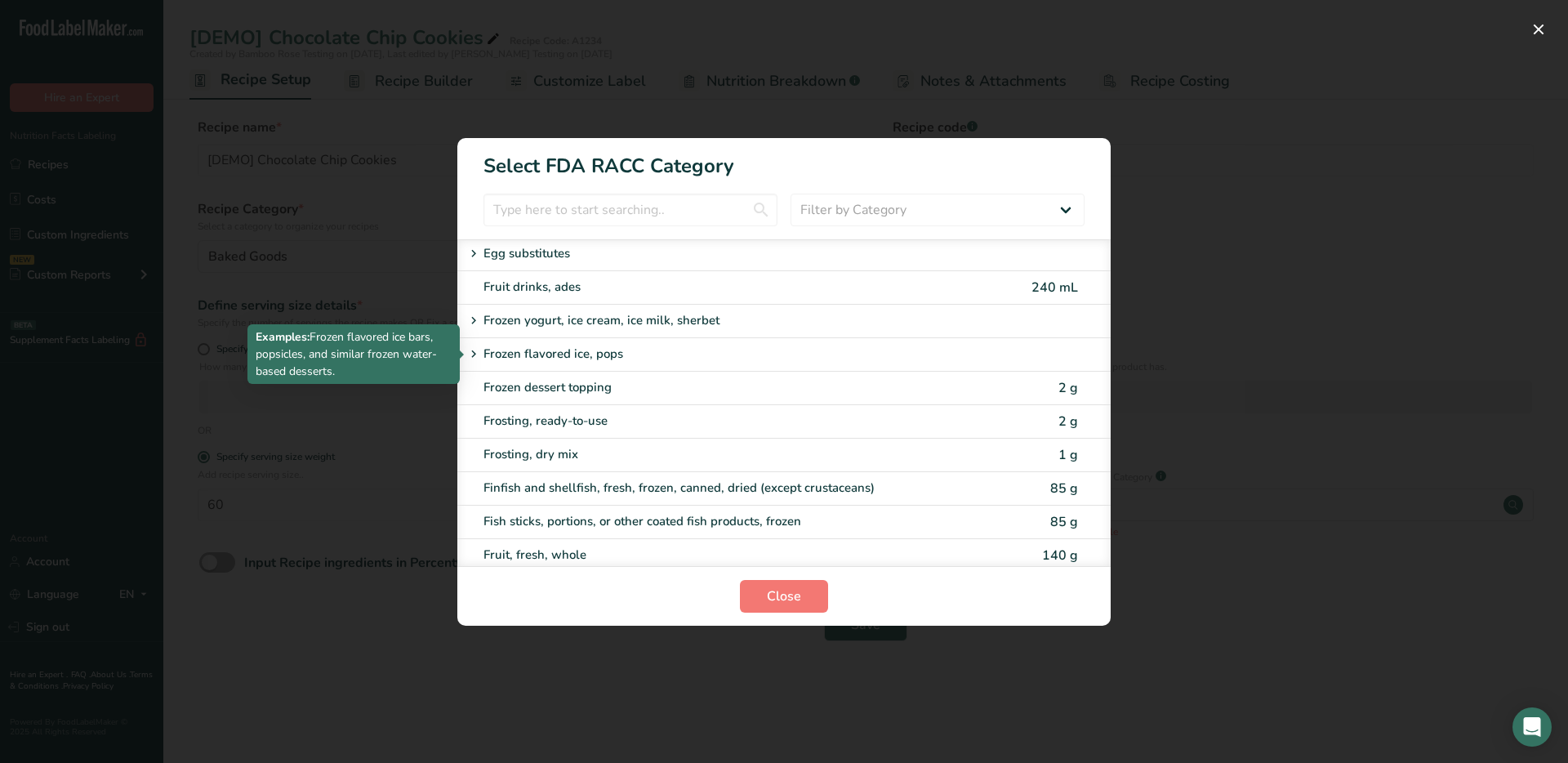
click at [707, 351] on div "Frozen flavored ice, pops" at bounding box center [722, 354] width 516 height 19
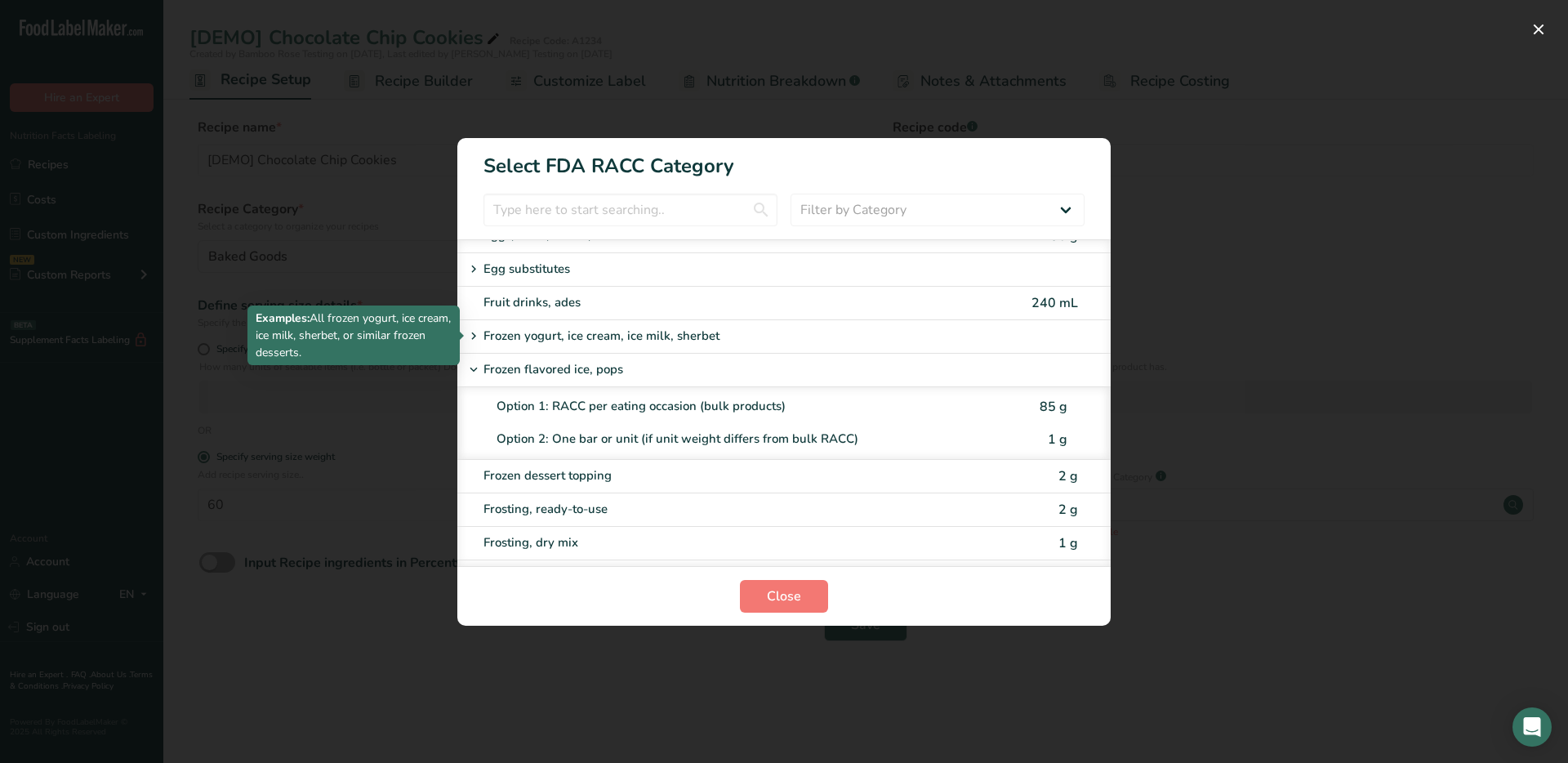
click at [730, 332] on div "Frozen yogurt, ice cream, ice milk, sherbet" at bounding box center [722, 336] width 516 height 19
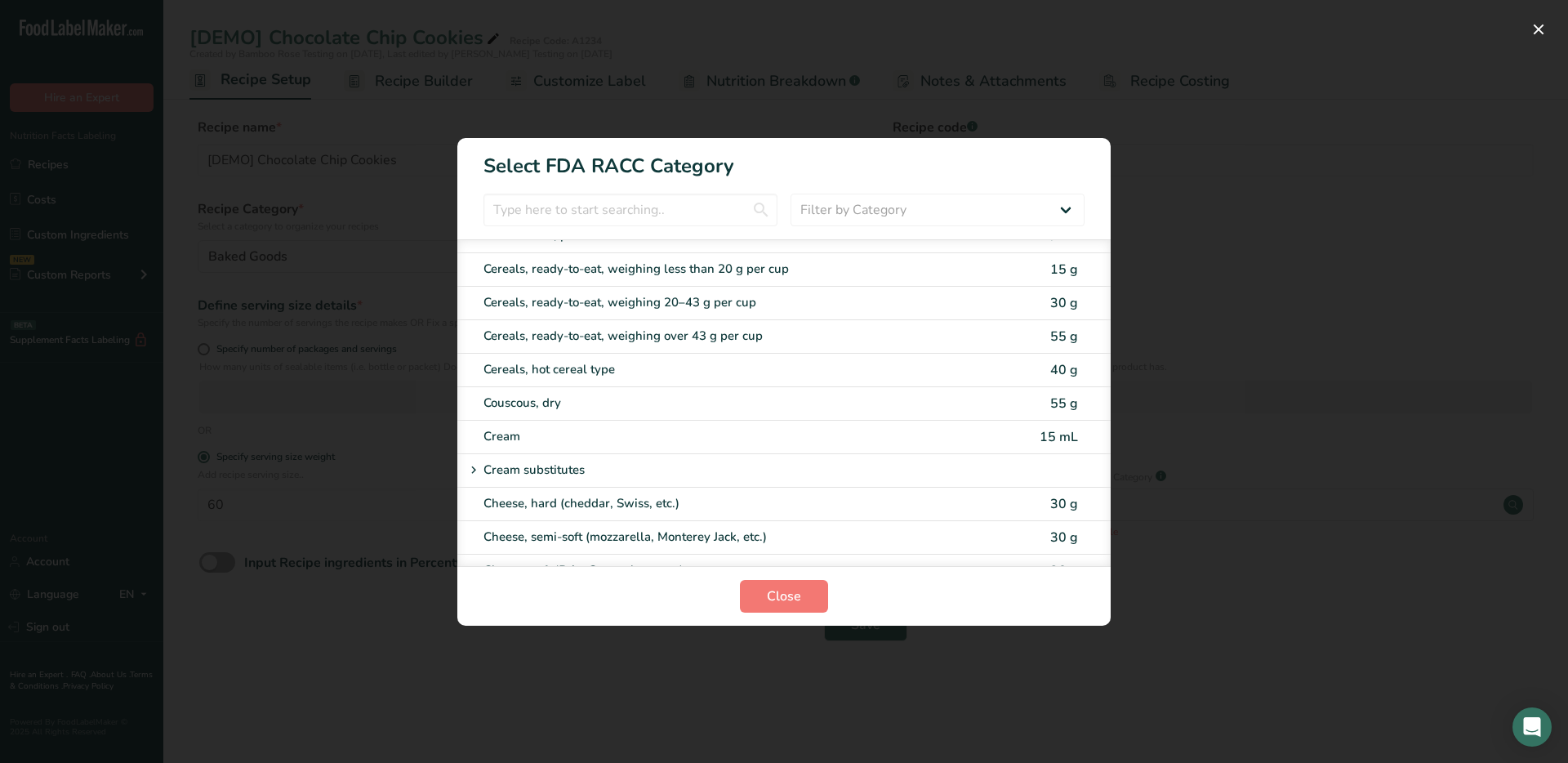
scroll to position [554, 0]
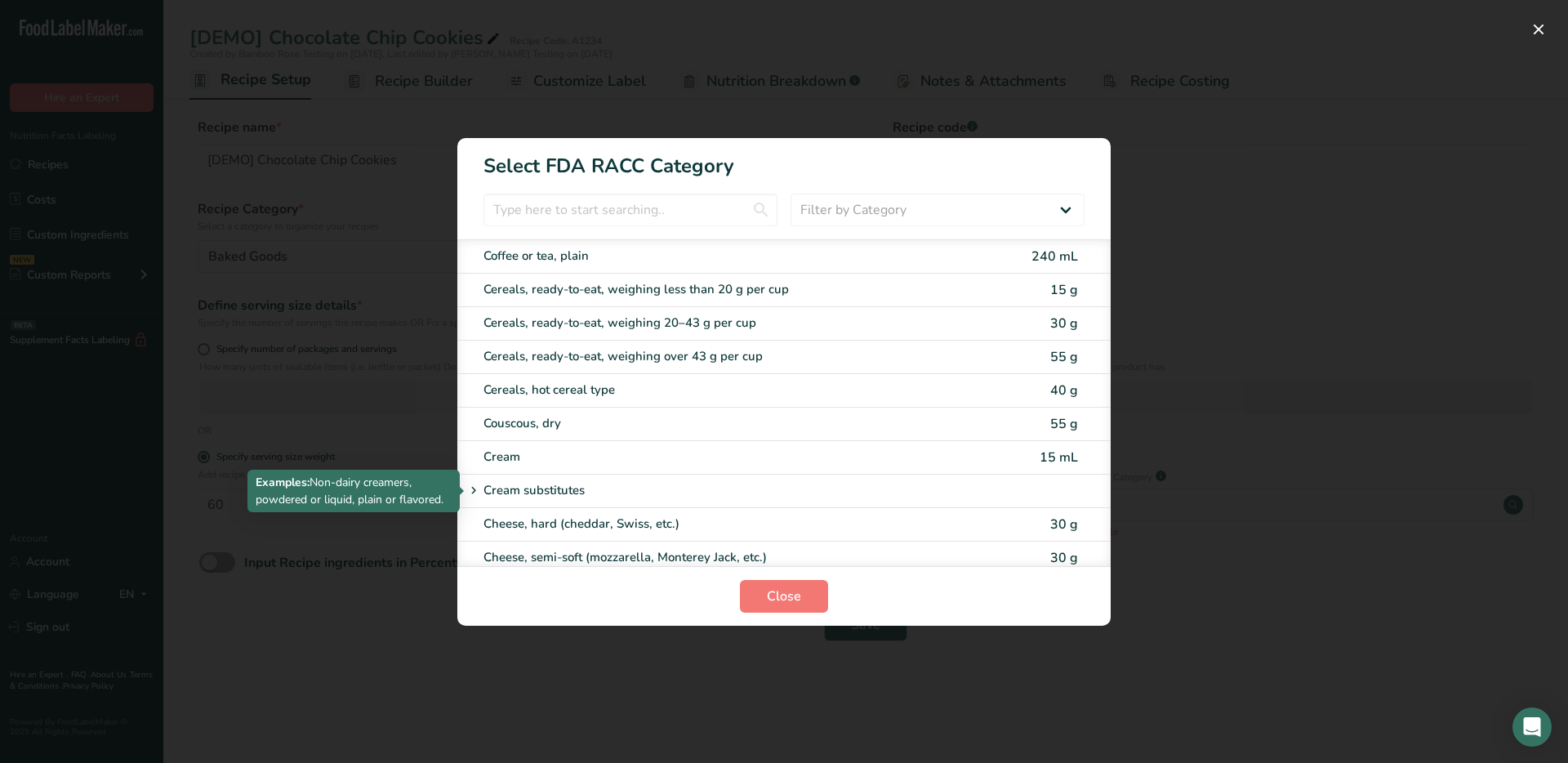
click at [585, 481] on p "Cream substitutes" at bounding box center [534, 491] width 101 height 19
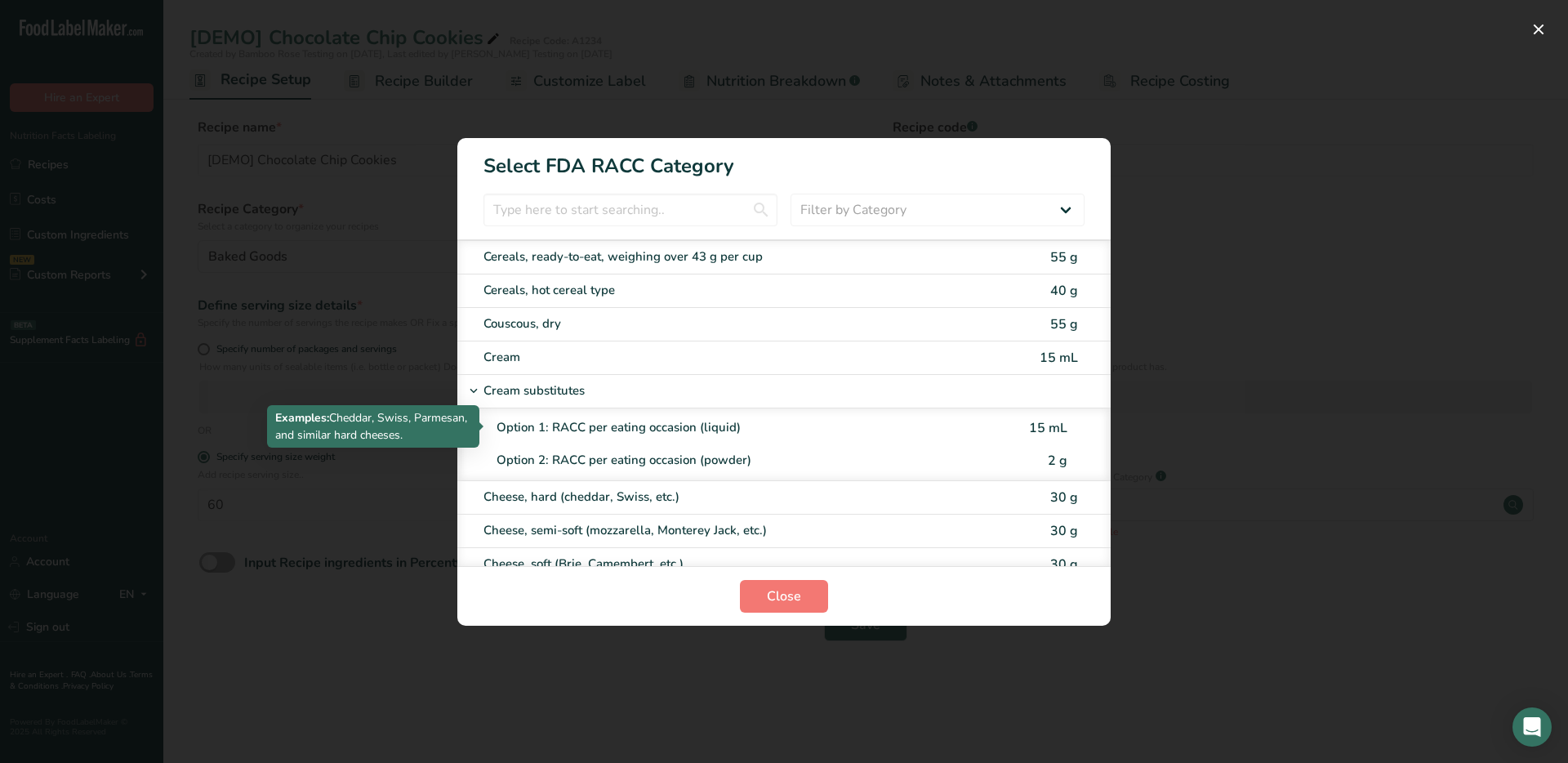
scroll to position [768, 0]
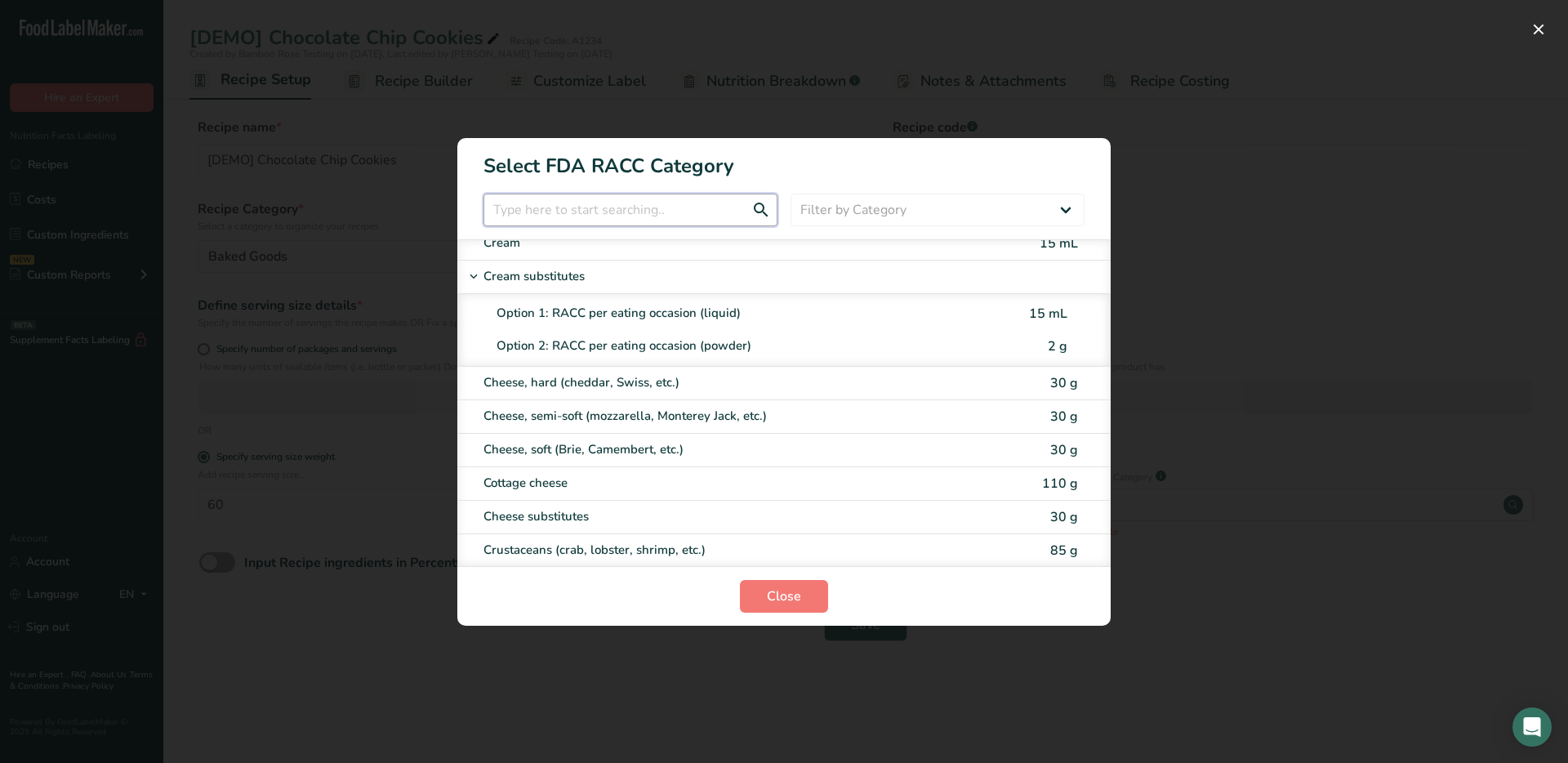
click at [675, 210] on input "RACC Category Selection Modal" at bounding box center [630, 210] width 294 height 33
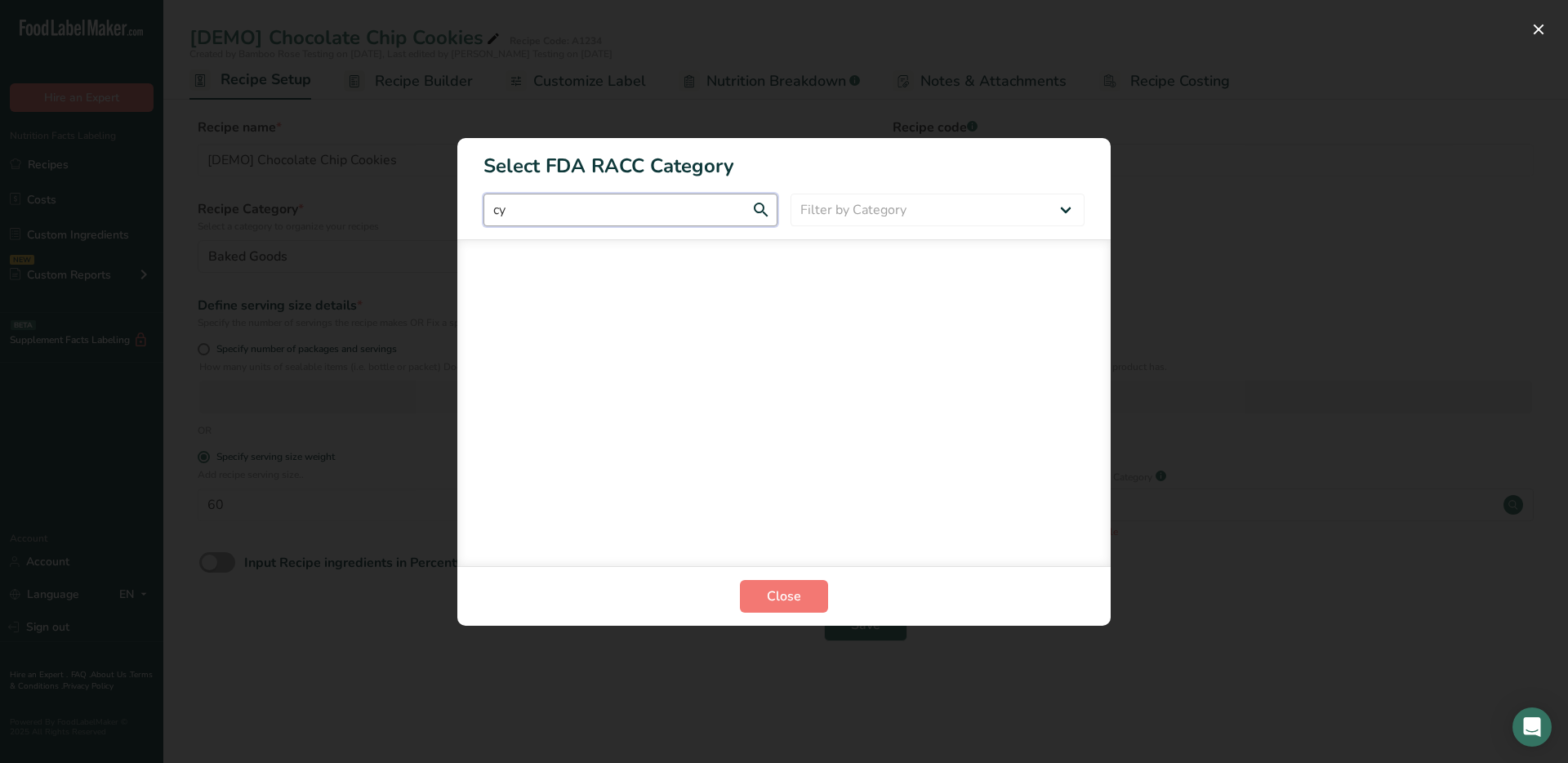
scroll to position [0, 0]
type input "cured"
click at [1189, 148] on div "RACC Category Selection Modal" at bounding box center [784, 381] width 1568 height 763
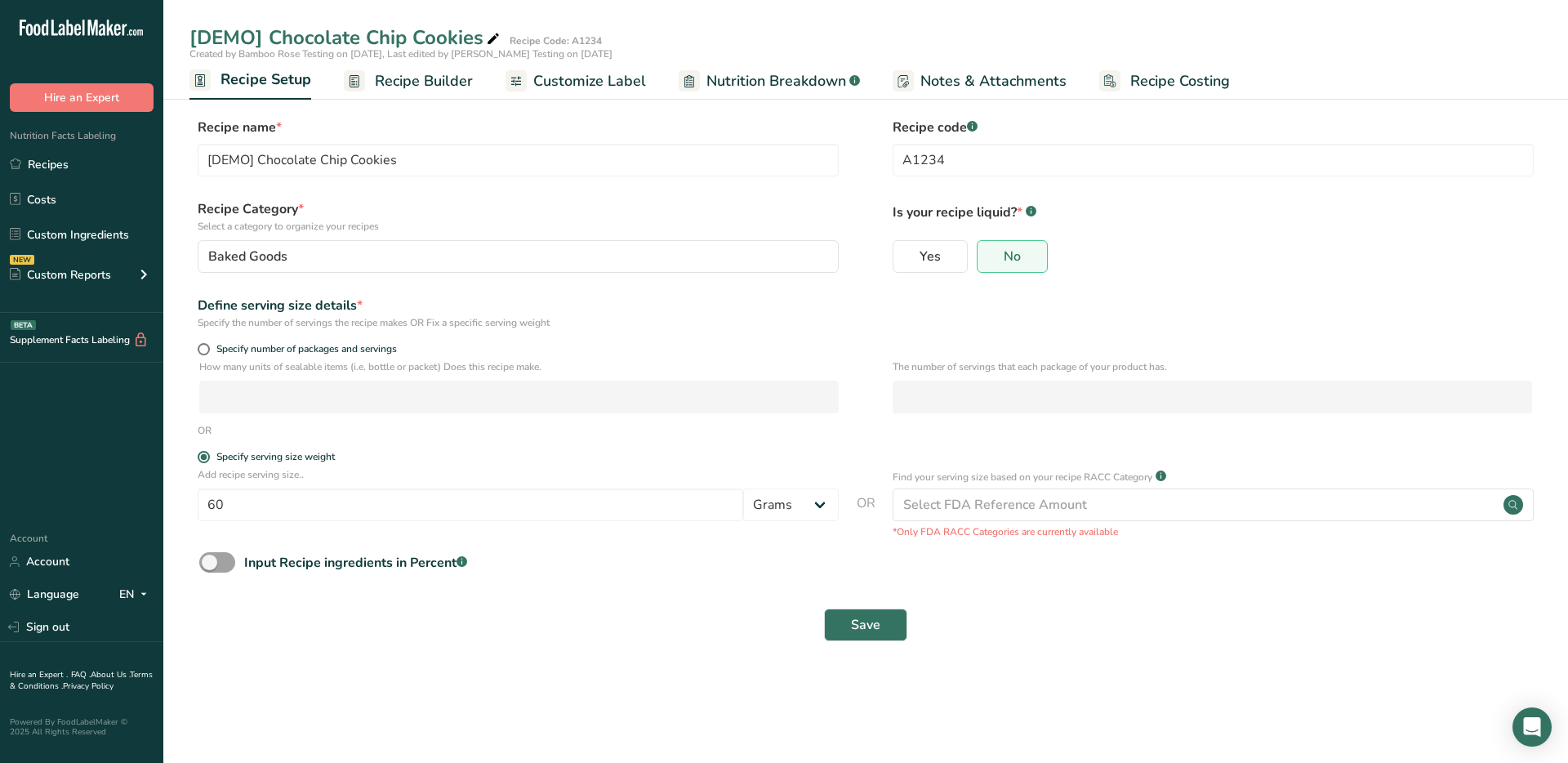
click at [1189, 148] on section "Recipe name * [DEMO] Chocolate Chip Cookies Recipe code .a-a{fill:#347362;}.b-a…" at bounding box center [865, 381] width 1405 height 593
click at [437, 83] on span "Recipe Builder" at bounding box center [424, 81] width 98 height 22
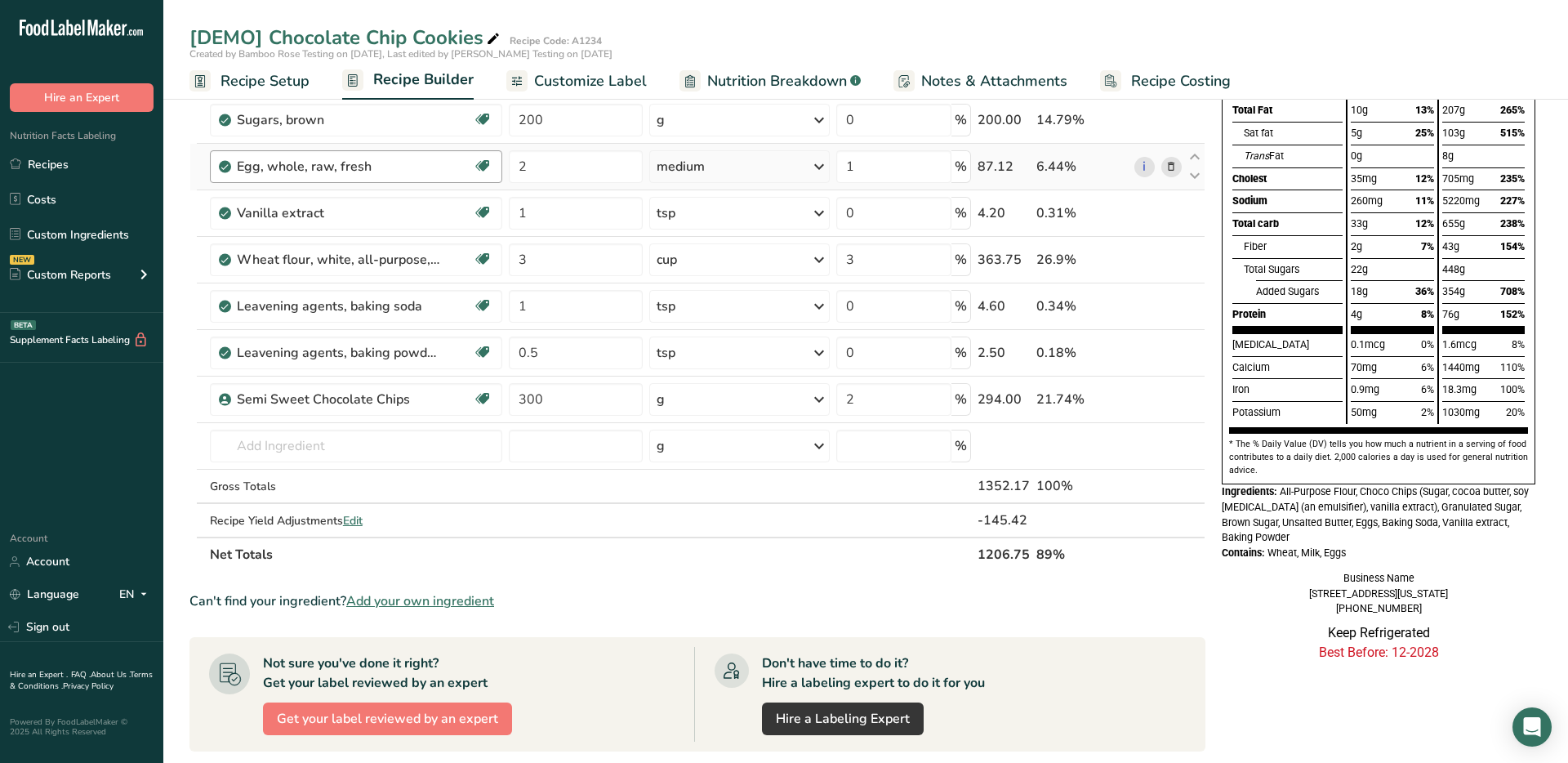
scroll to position [157, 0]
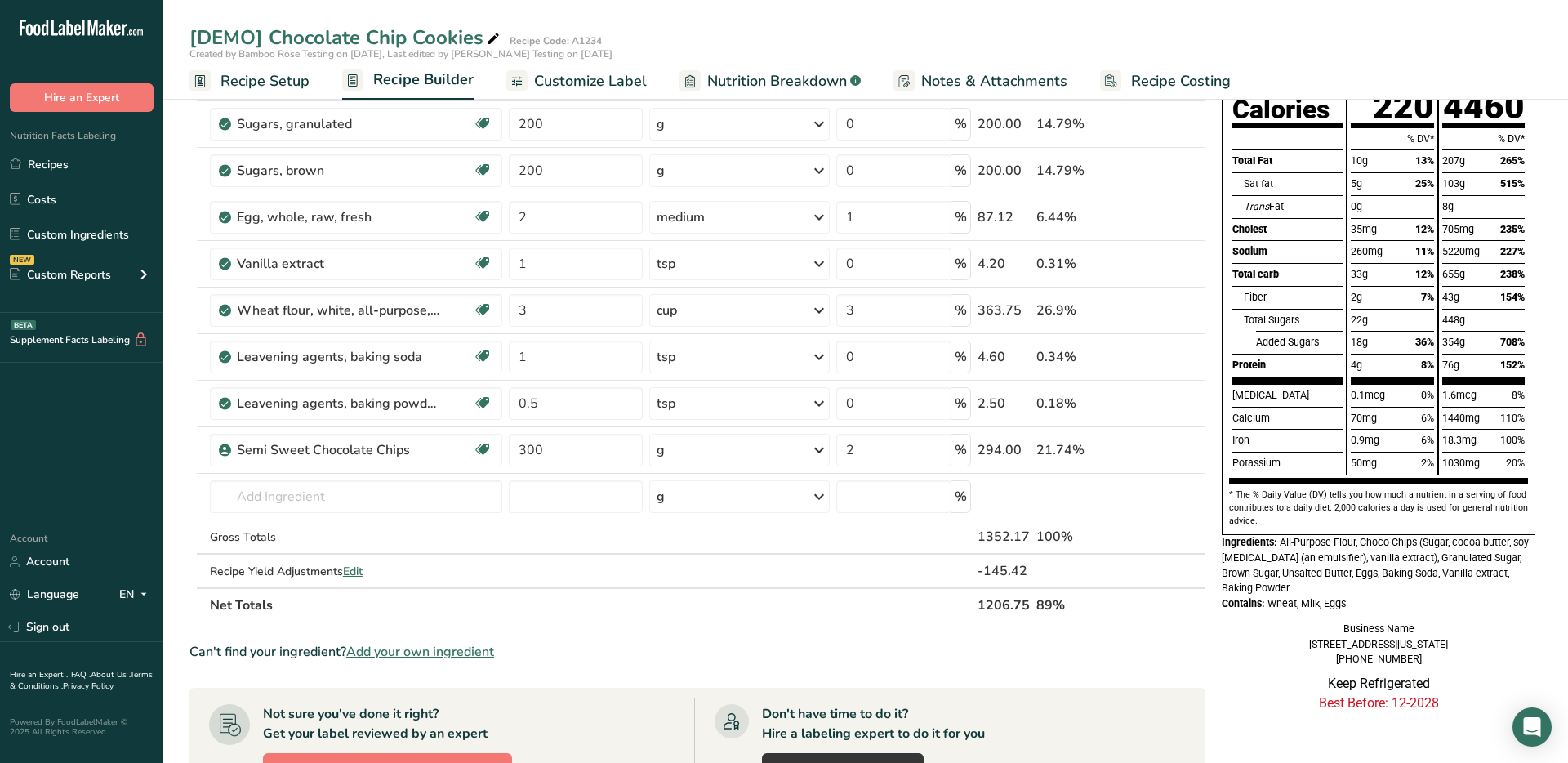
click at [561, 87] on span "Customize Label" at bounding box center [591, 81] width 113 height 22
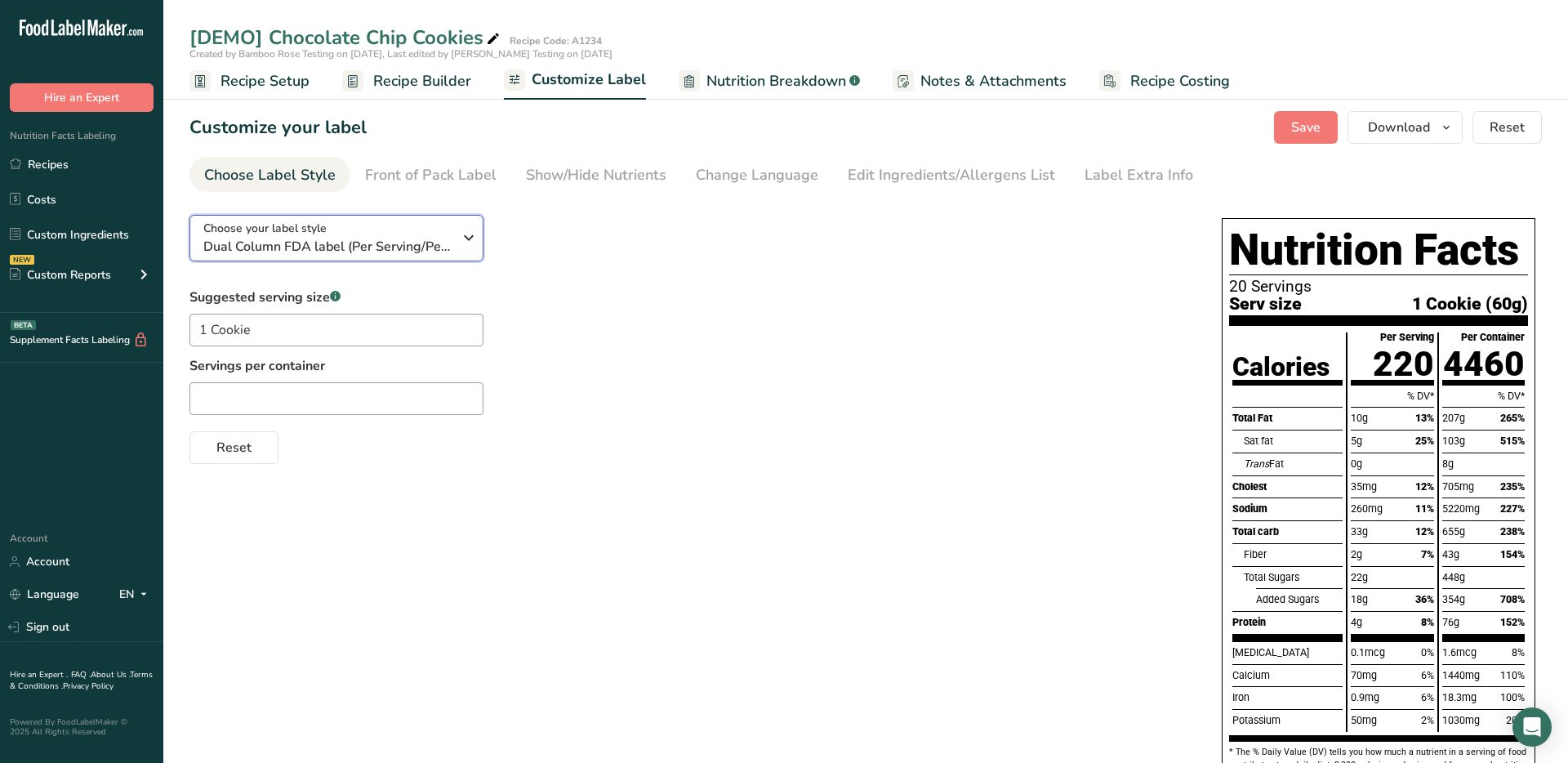
click at [401, 249] on span "Dual Column FDA label (Per Serving/Per Container)" at bounding box center [328, 246] width 249 height 19
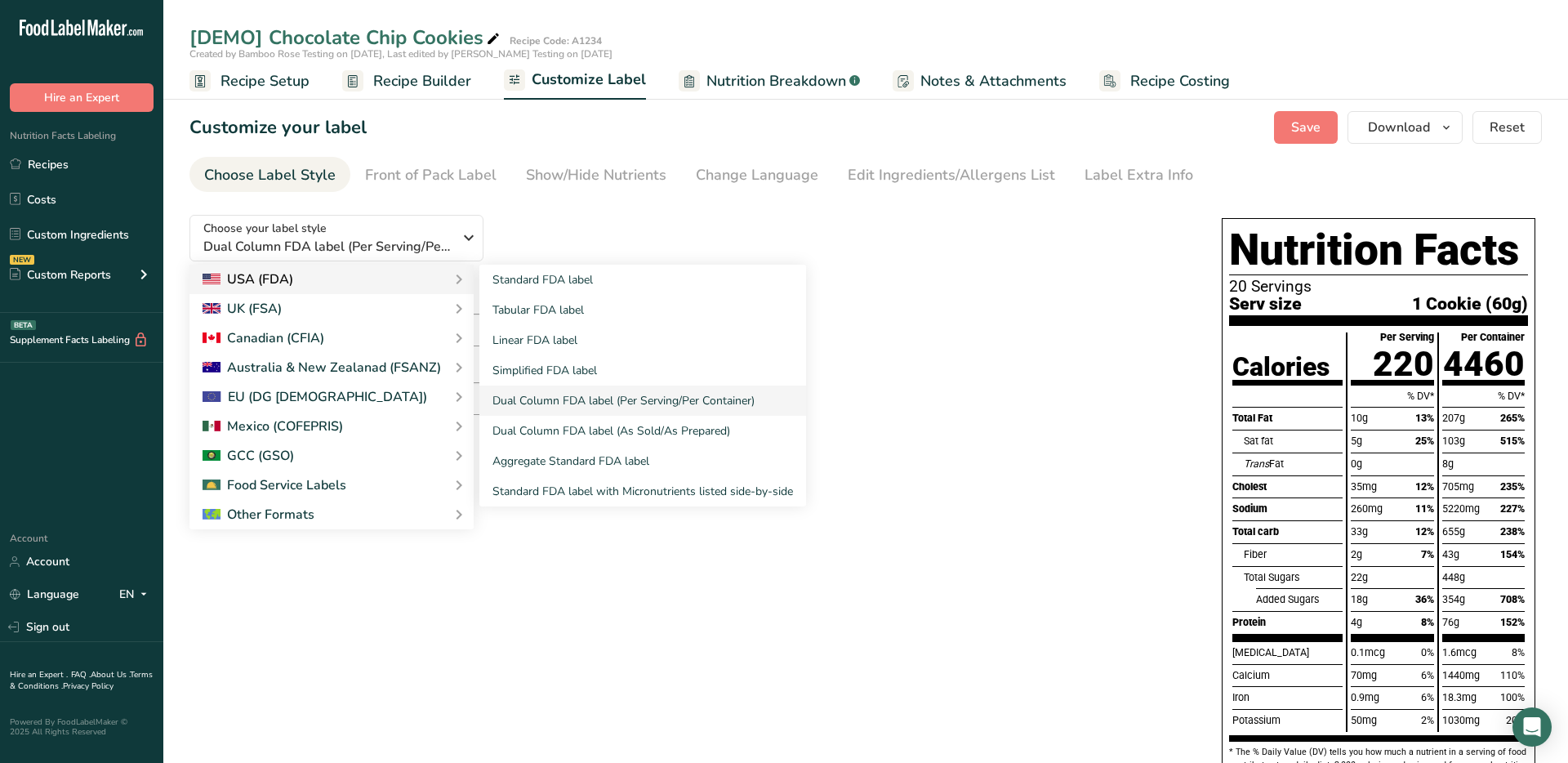
click at [431, 284] on div "USA (FDA)" at bounding box center [331, 279] width 258 height 19
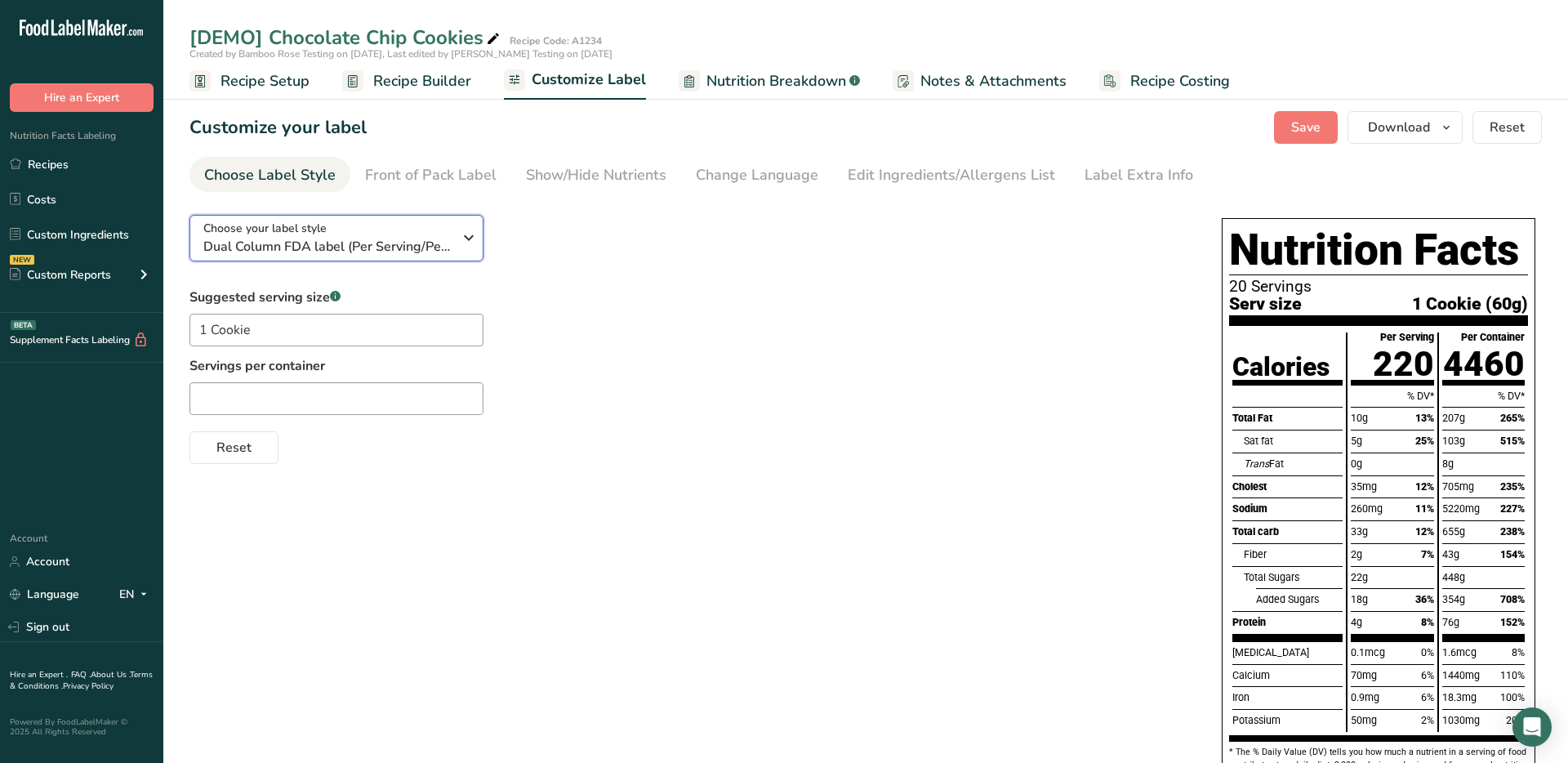
click at [468, 244] on icon "button" at bounding box center [468, 238] width 19 height 30
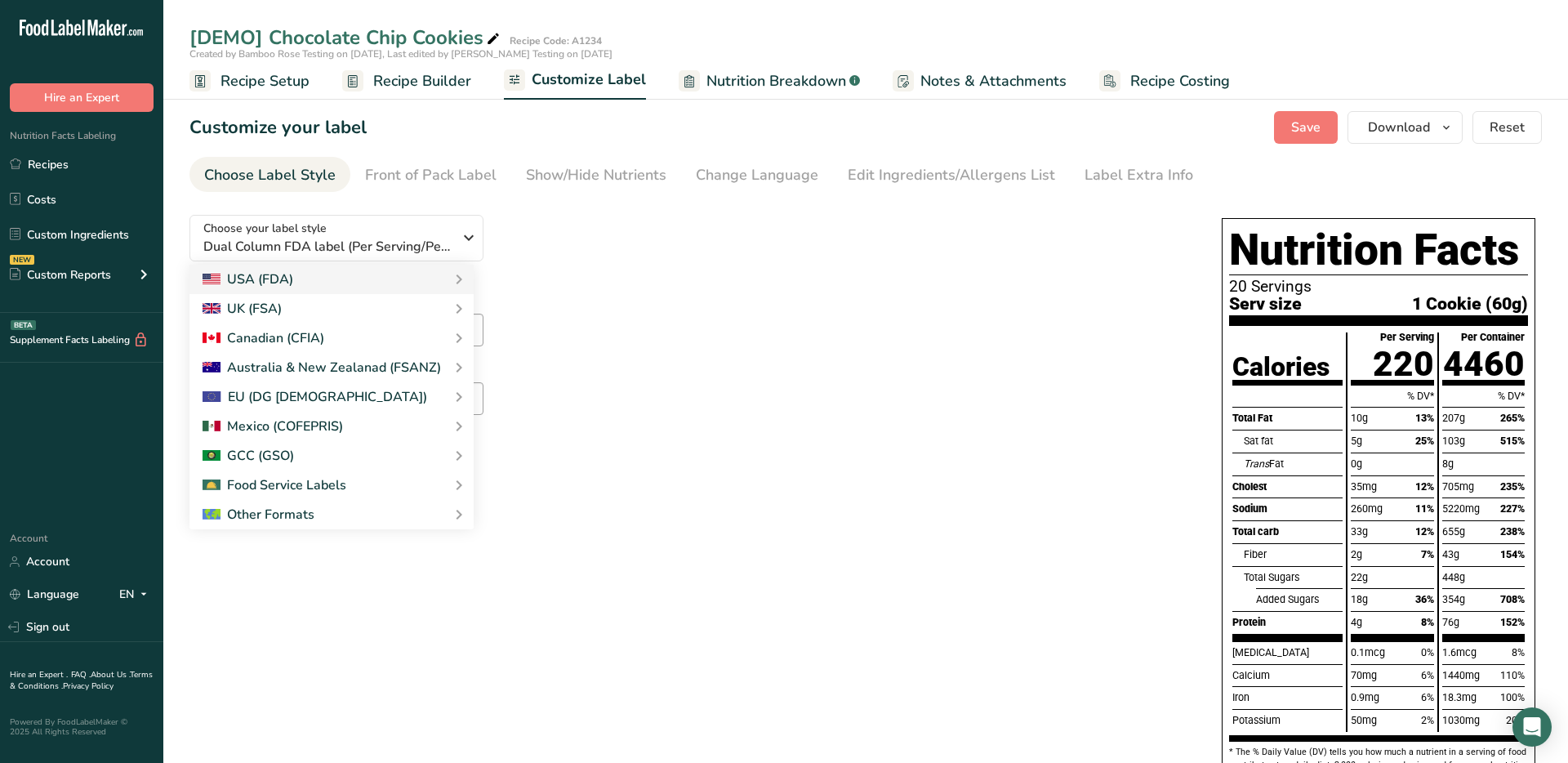
click at [747, 75] on span "Nutrition Breakdown" at bounding box center [776, 81] width 140 height 22
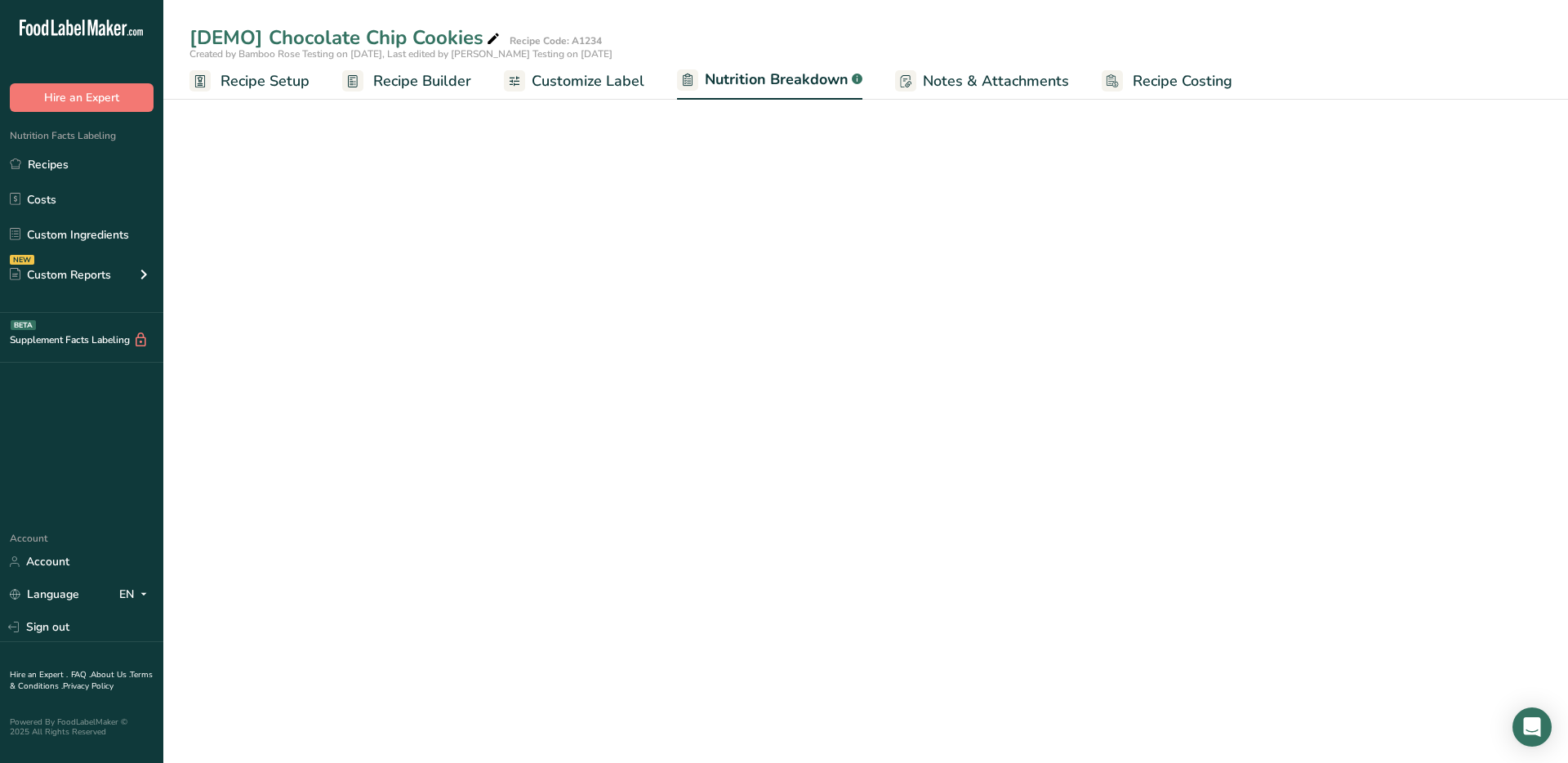
select select "Calories"
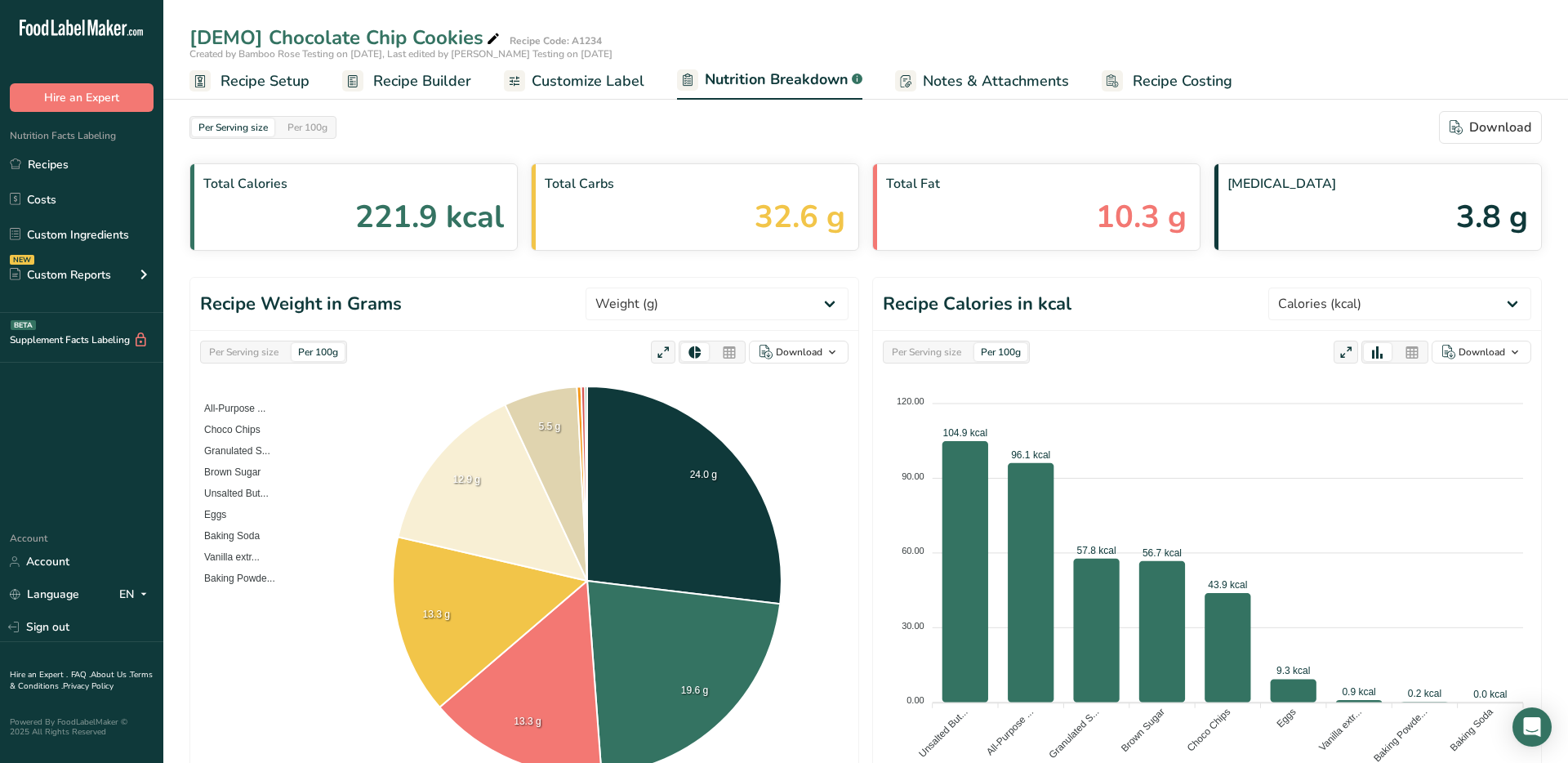
click at [279, 78] on span "Recipe Setup" at bounding box center [265, 81] width 89 height 22
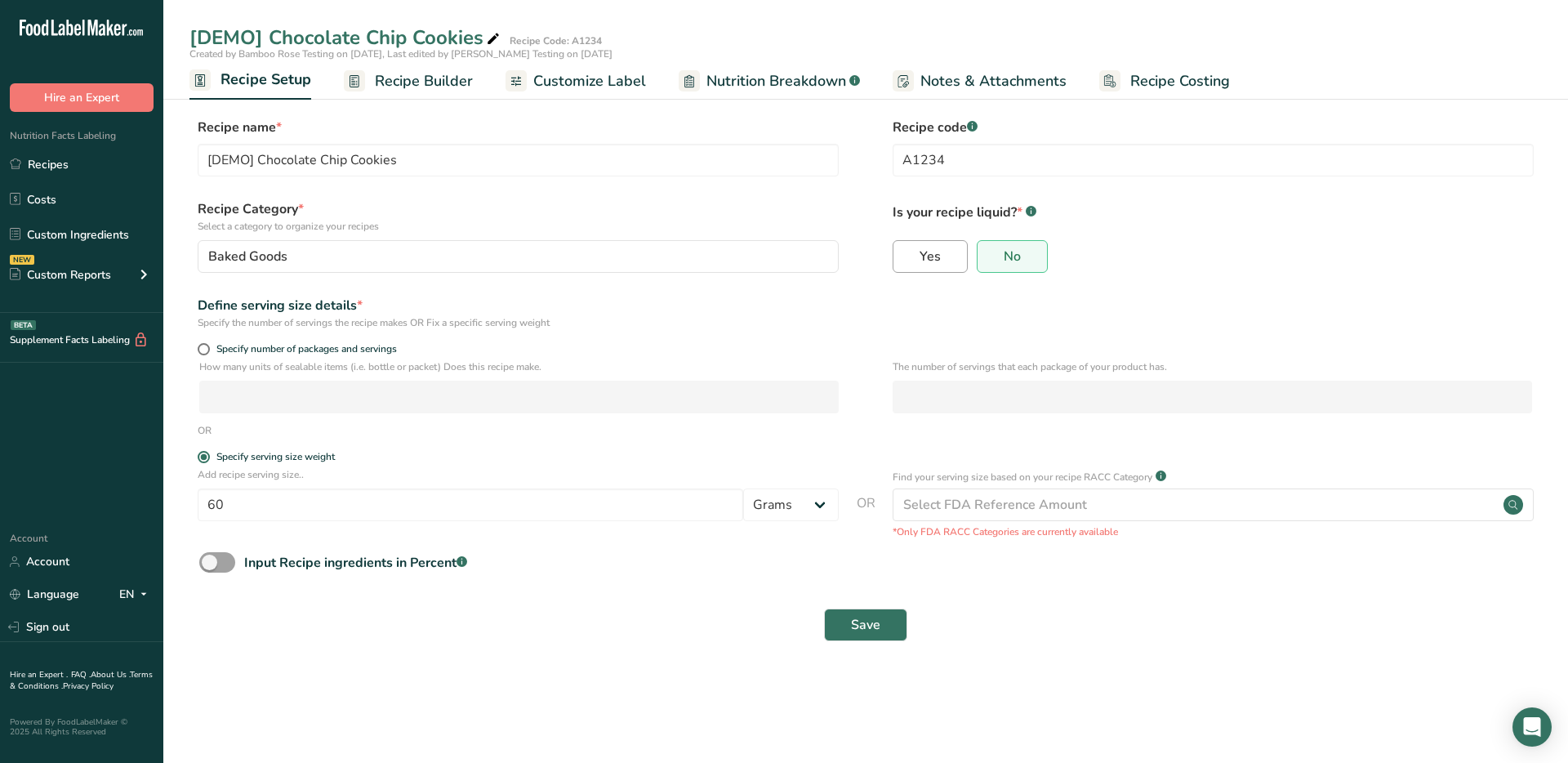
click at [928, 258] on span "Yes" at bounding box center [929, 256] width 21 height 16
click at [904, 258] on input "Yes" at bounding box center [898, 256] width 11 height 11
radio input "true"
radio input "false"
select select "22"
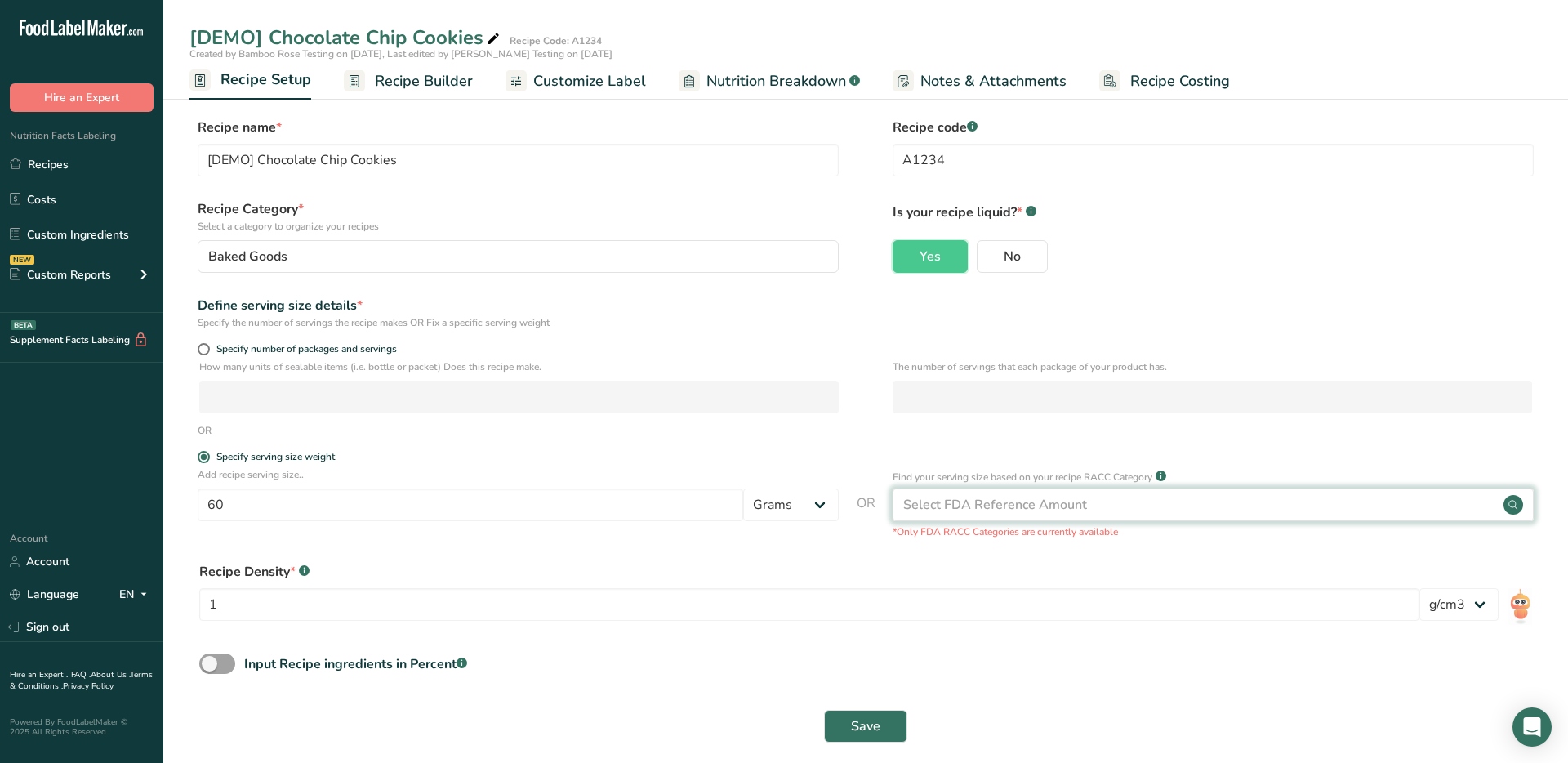
click at [1516, 508] on circle at bounding box center [1512, 504] width 19 height 19
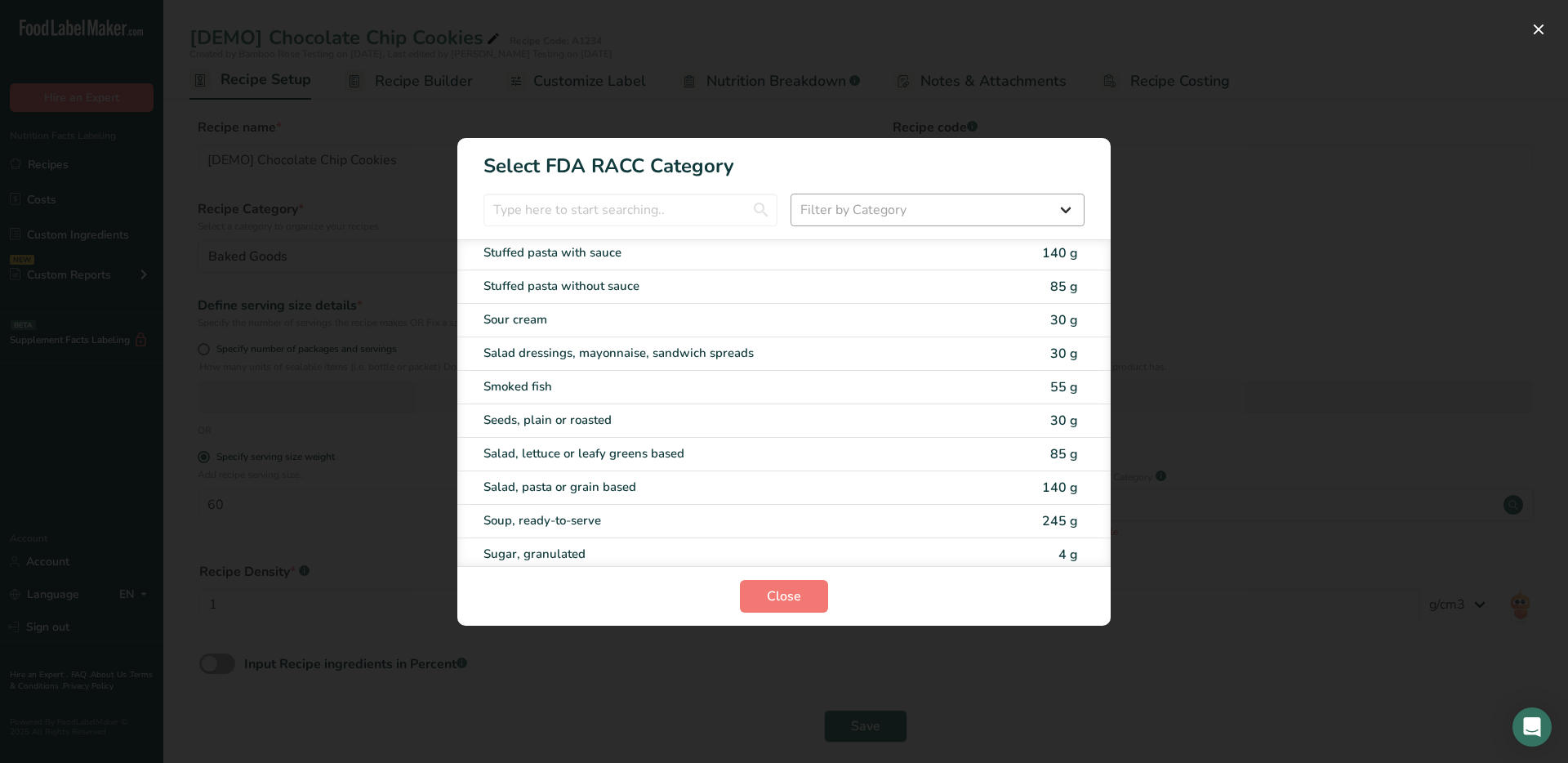
scroll to position [3210, 0]
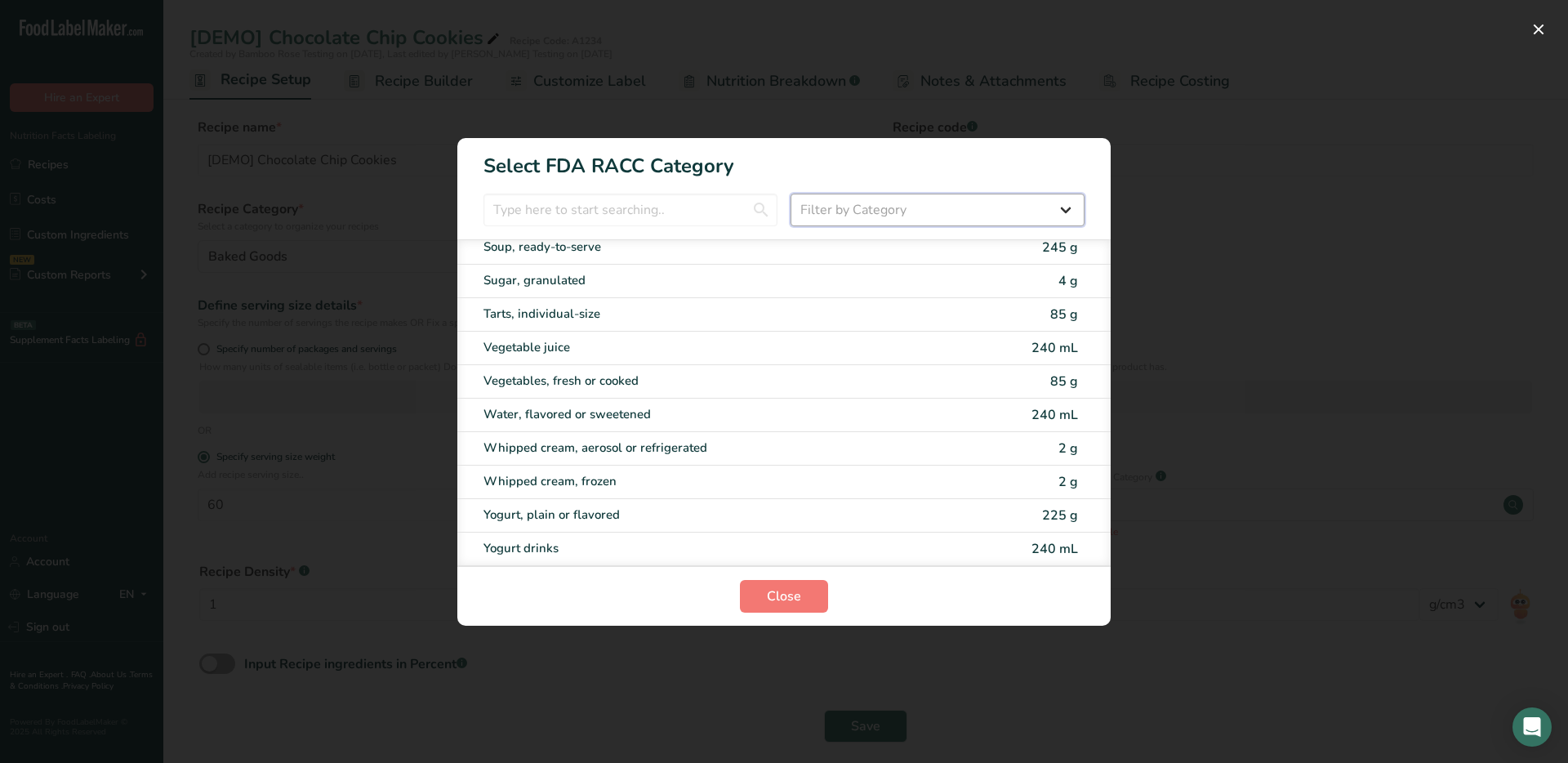
click at [873, 204] on select "Filter by Category All Bakery products [GEOGRAPHIC_DATA] Cereals and other grai…" at bounding box center [937, 210] width 294 height 33
click at [790, 194] on select "Filter by Category All Bakery products [GEOGRAPHIC_DATA] Cereals and other grai…" at bounding box center [937, 210] width 294 height 33
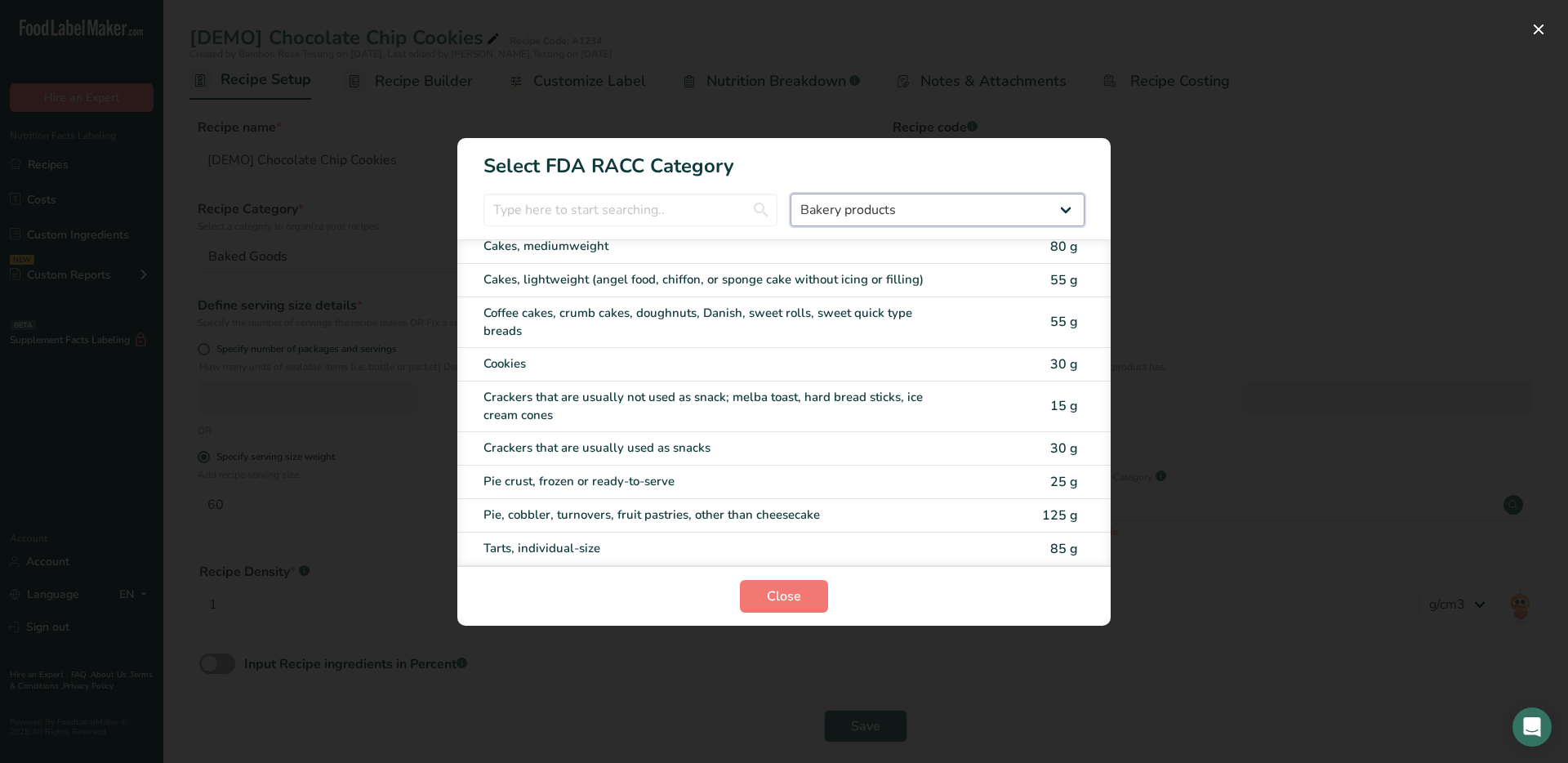
scroll to position [195, 0]
click at [854, 207] on select "All Bakery products [GEOGRAPHIC_DATA] Cereals and other grain products Dairy pr…" at bounding box center [937, 210] width 294 height 33
click at [790, 194] on select "All Bakery products [GEOGRAPHIC_DATA] Cereals and other grain products Dairy pr…" at bounding box center [937, 210] width 294 height 33
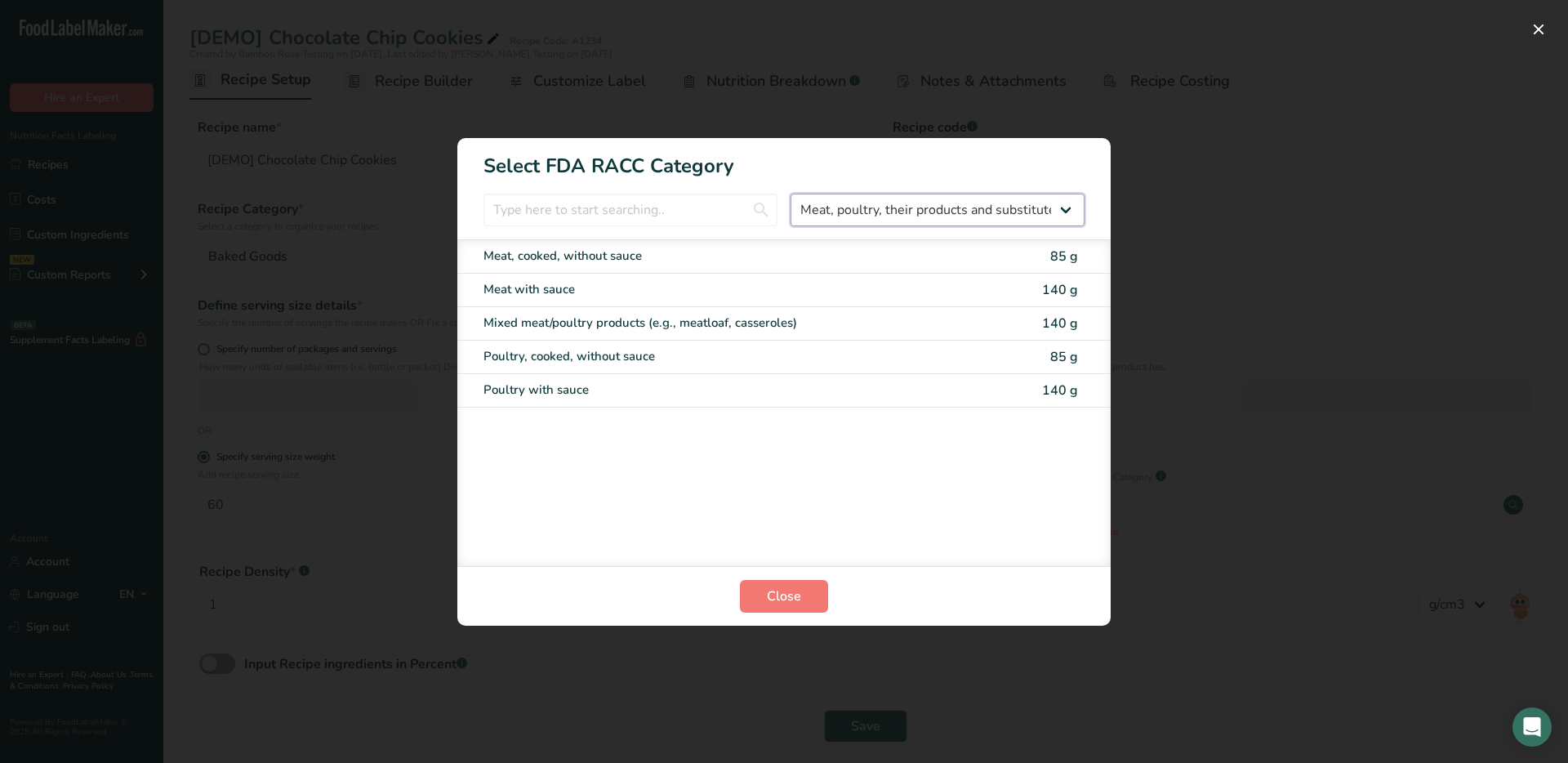
scroll to position [0, 0]
click at [935, 212] on select "All Bakery products [GEOGRAPHIC_DATA] Cereals and other grain products Dairy pr…" at bounding box center [937, 210] width 294 height 33
select select "17"
click at [790, 194] on select "All Bakery products [GEOGRAPHIC_DATA] Cereals and other grain products Dairy pr…" at bounding box center [937, 210] width 294 height 33
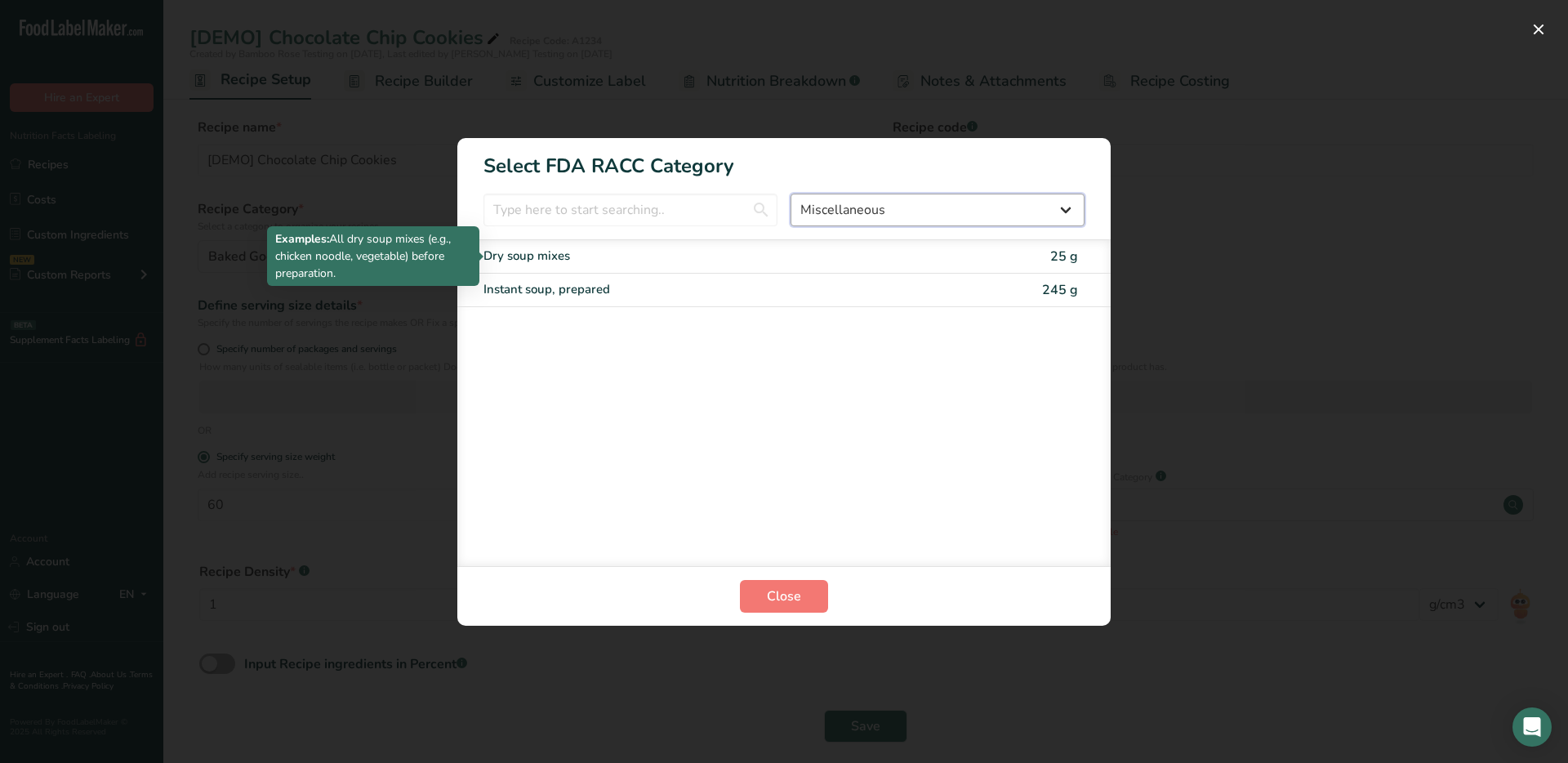
click at [880, 197] on select "All Bakery products [GEOGRAPHIC_DATA] Cereals and other grain products Dairy pr…" at bounding box center [937, 210] width 294 height 33
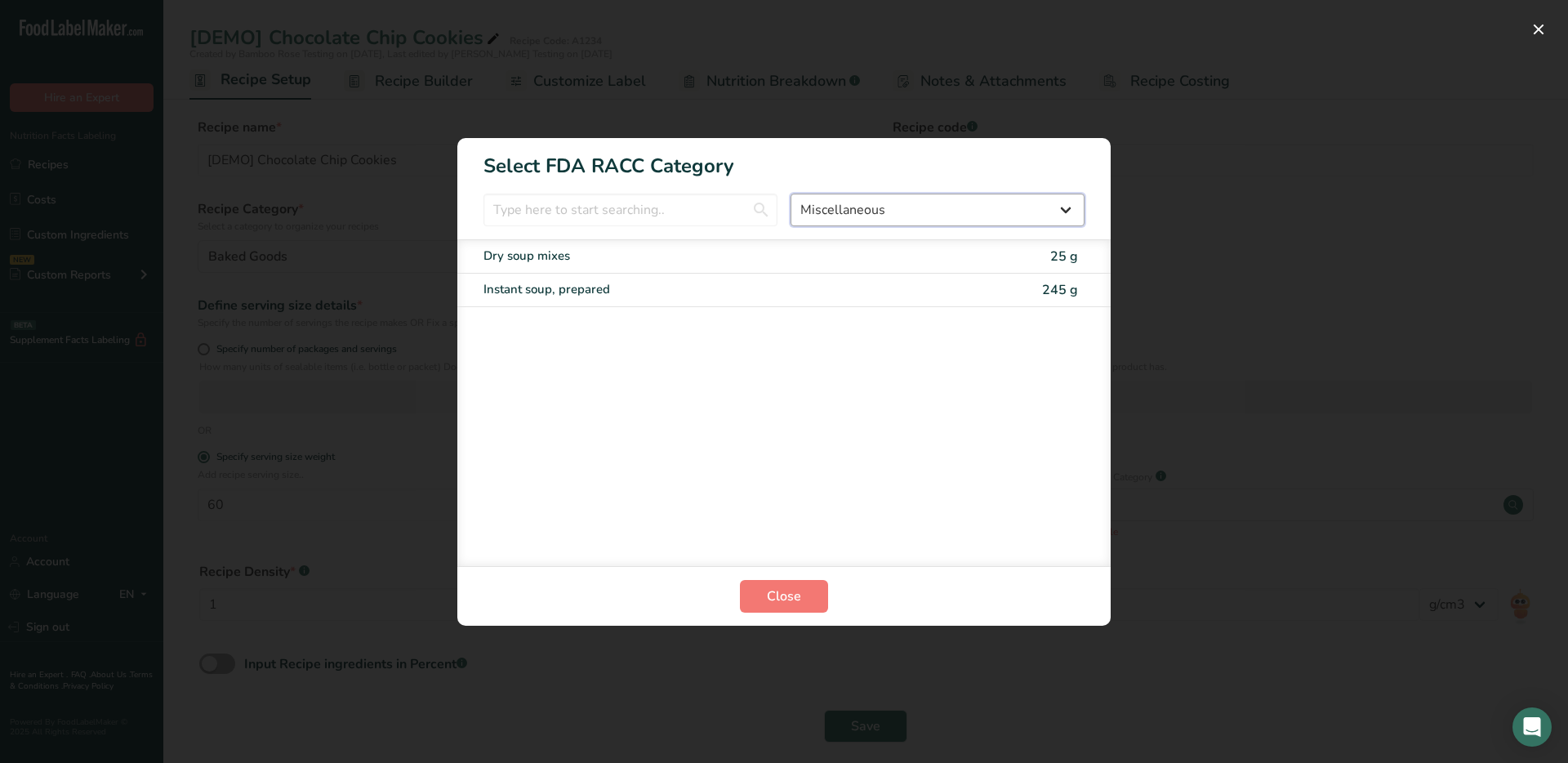
select select "RACC Category Selection Modal"
click at [790, 194] on select "All Bakery products [GEOGRAPHIC_DATA] Cereals and other grain products Dairy pr…" at bounding box center [937, 210] width 294 height 33
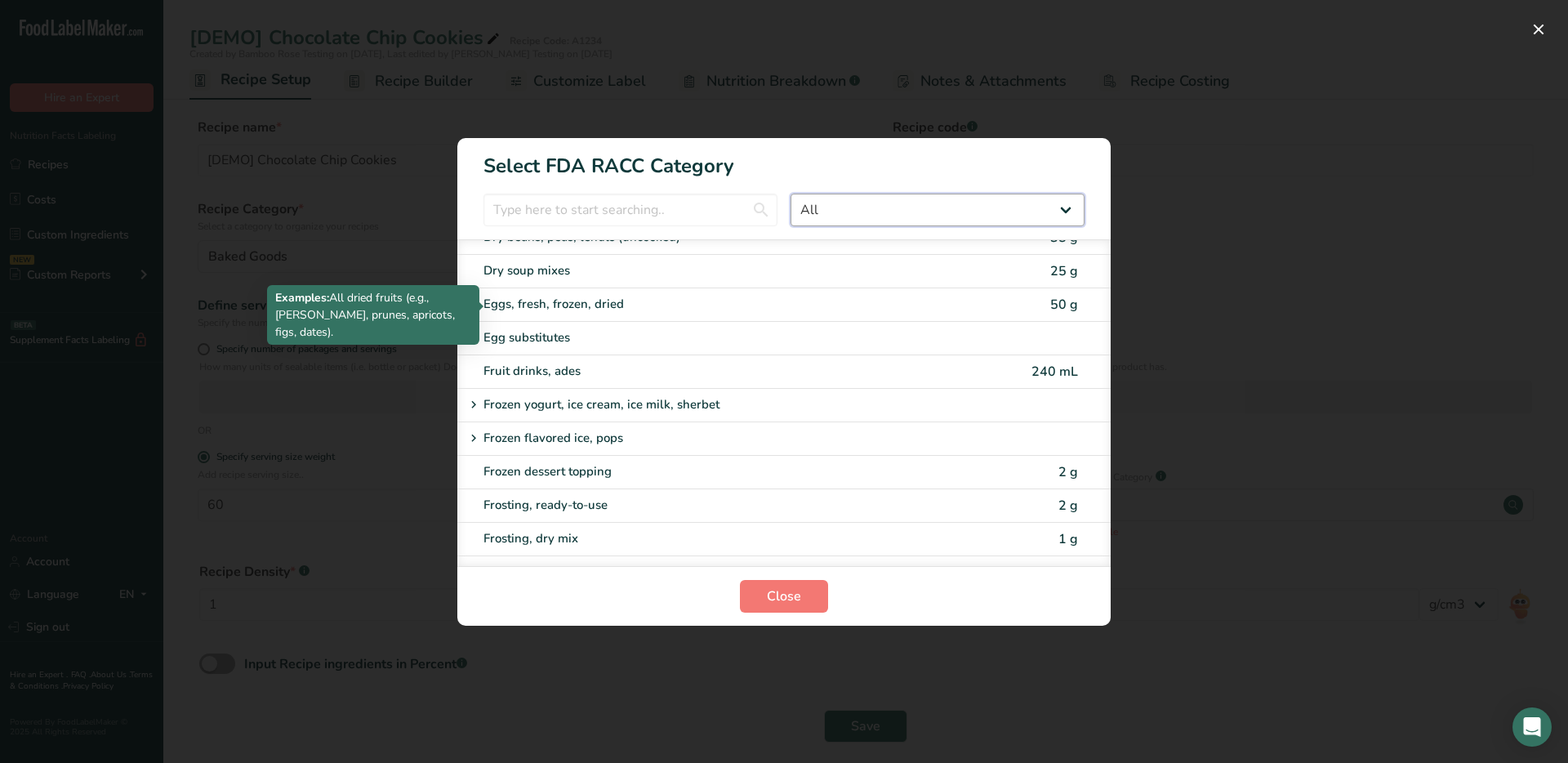
scroll to position [1371, 0]
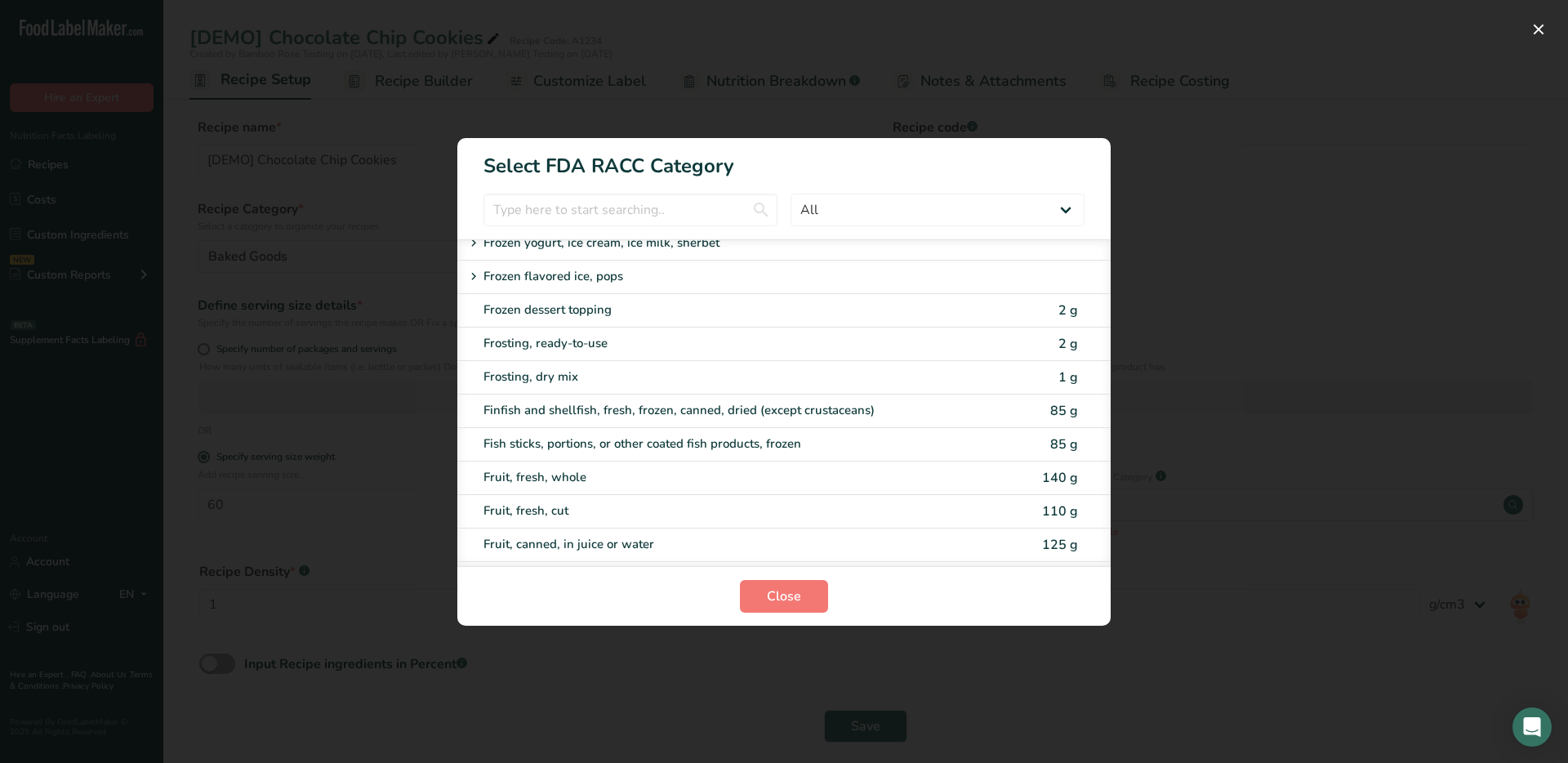
click at [1283, 325] on div "RACC Category Selection Modal" at bounding box center [784, 381] width 1568 height 763
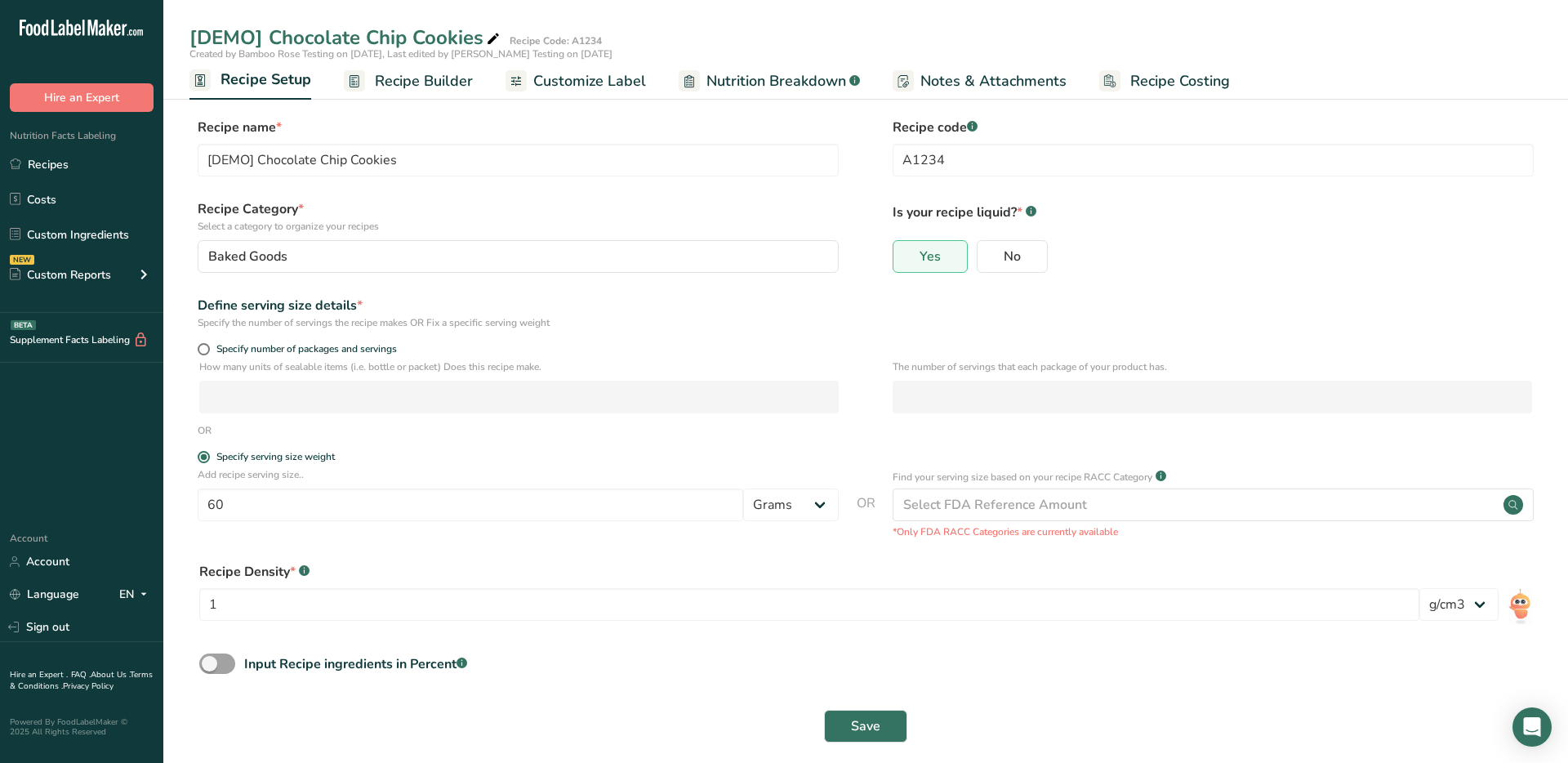
click at [623, 85] on span "Customize Label" at bounding box center [590, 81] width 113 height 22
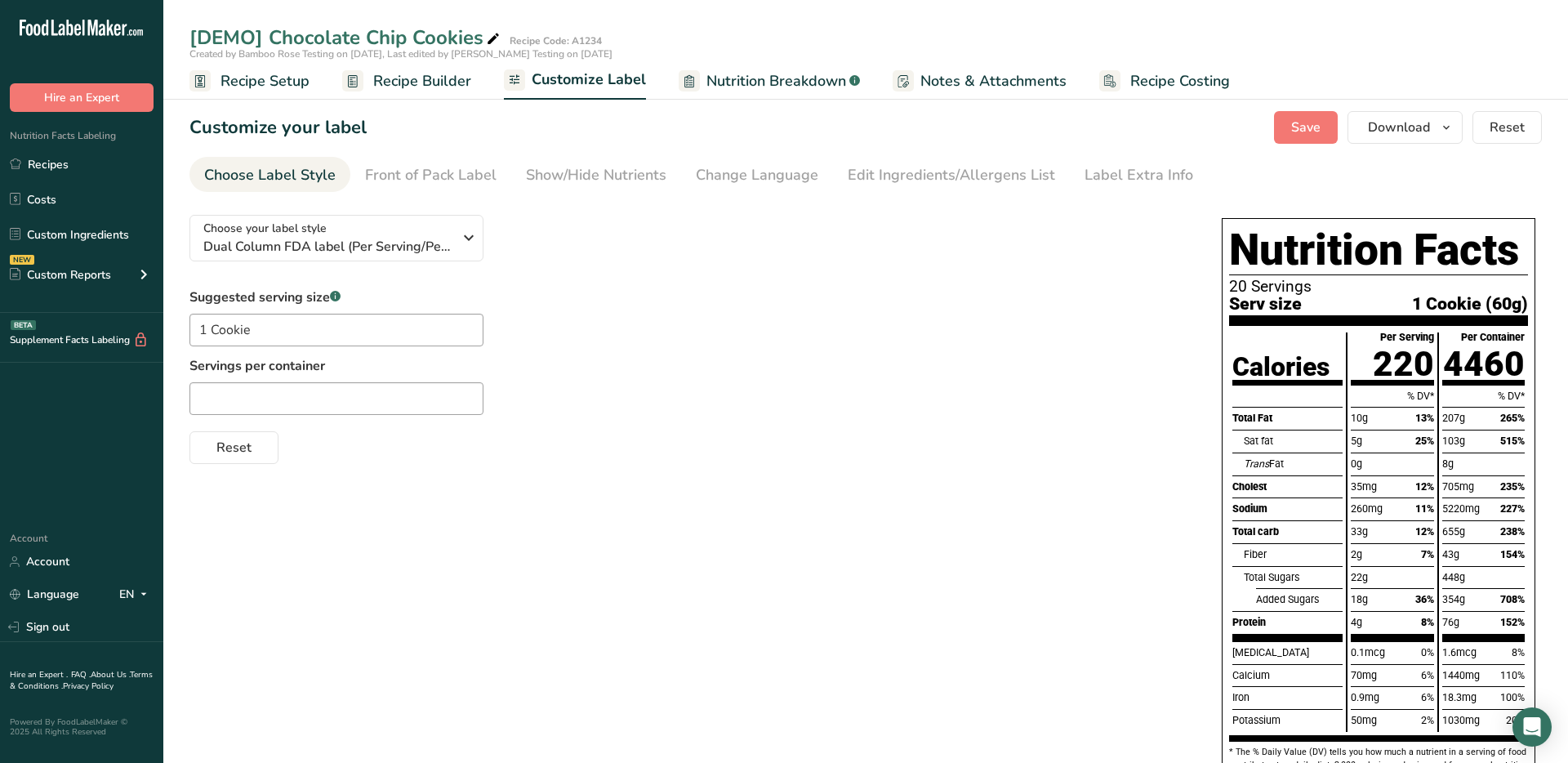
click at [261, 85] on span "Recipe Setup" at bounding box center [265, 81] width 89 height 22
